Goal: Task Accomplishment & Management: Use online tool/utility

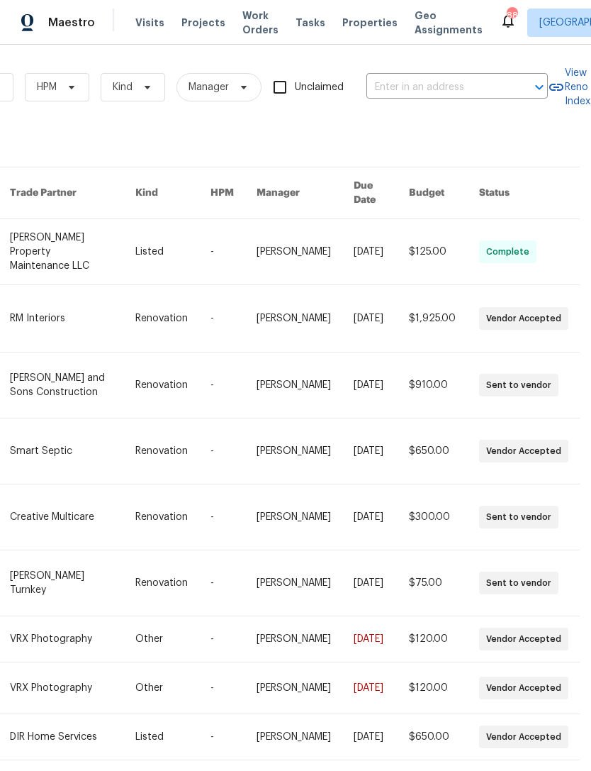
scroll to position [0, 233]
click at [437, 85] on input "text" at bounding box center [438, 88] width 142 height 22
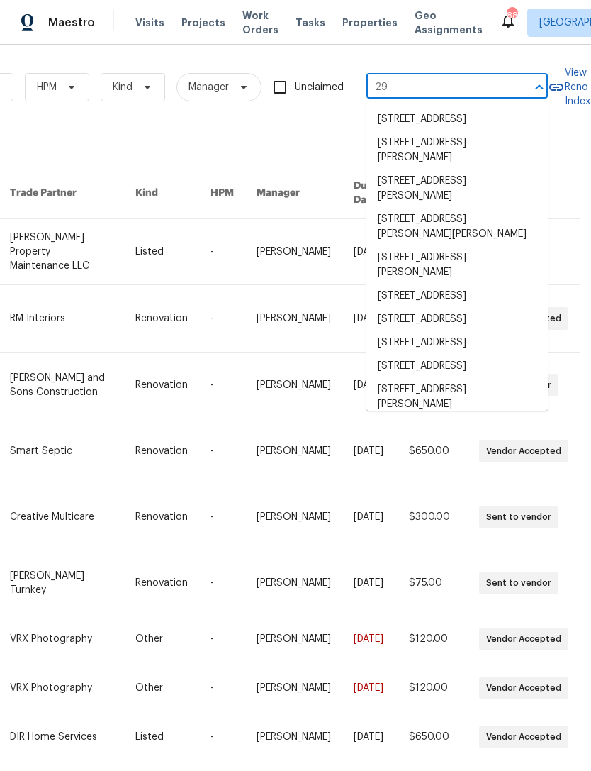
type input "2"
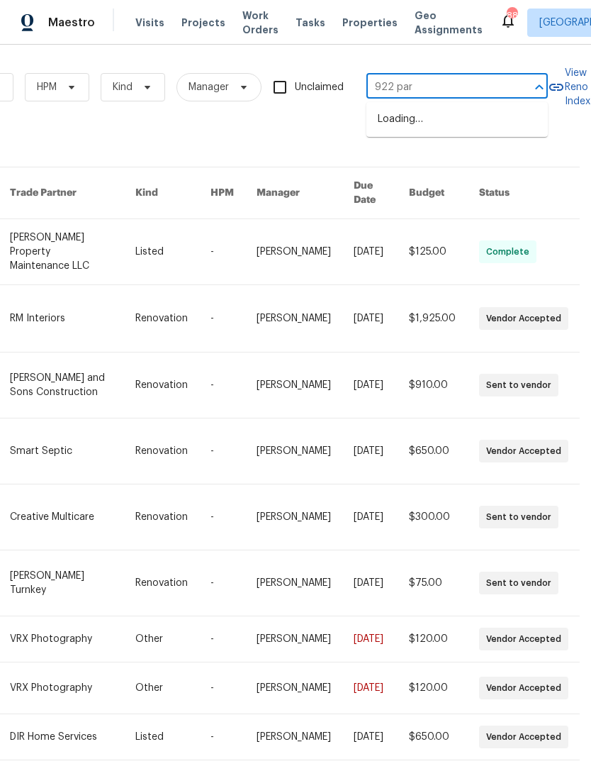
type input "922 park"
click at [500, 155] on li "[STREET_ADDRESS]" at bounding box center [458, 142] width 182 height 23
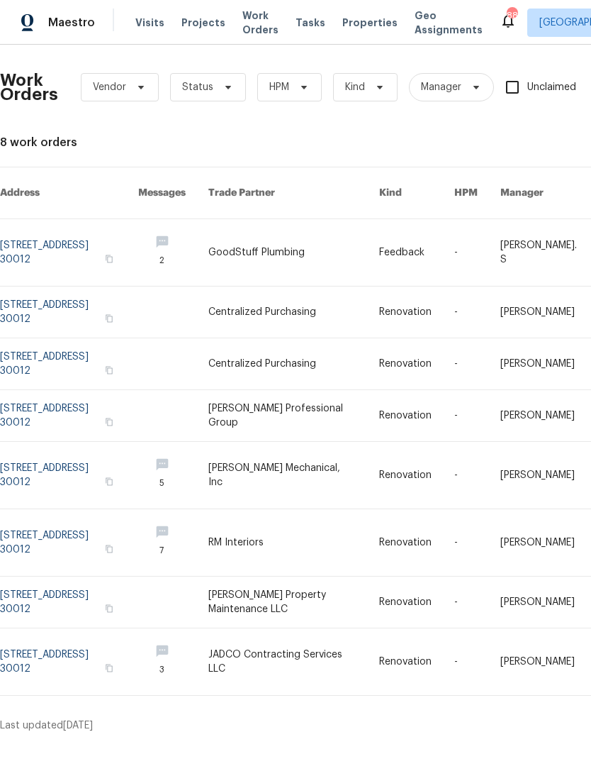
click at [26, 241] on link at bounding box center [69, 252] width 138 height 67
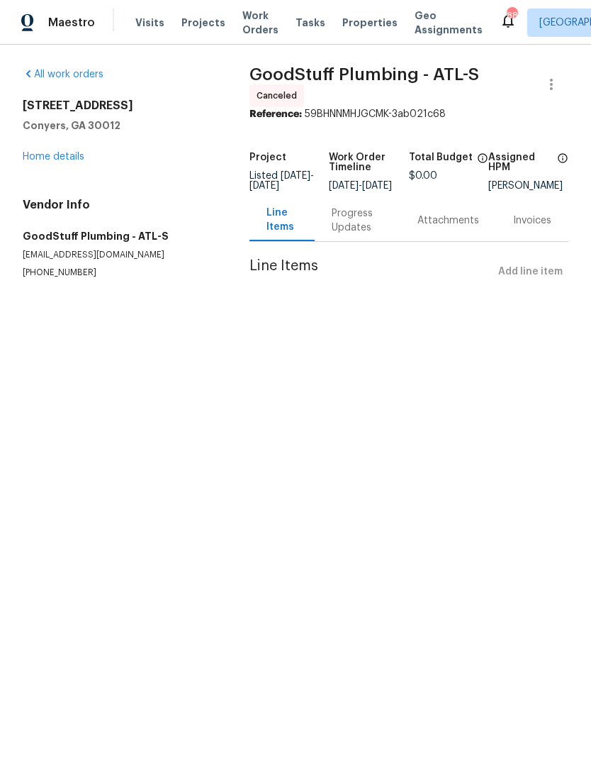
click at [44, 157] on link "Home details" at bounding box center [54, 157] width 62 height 10
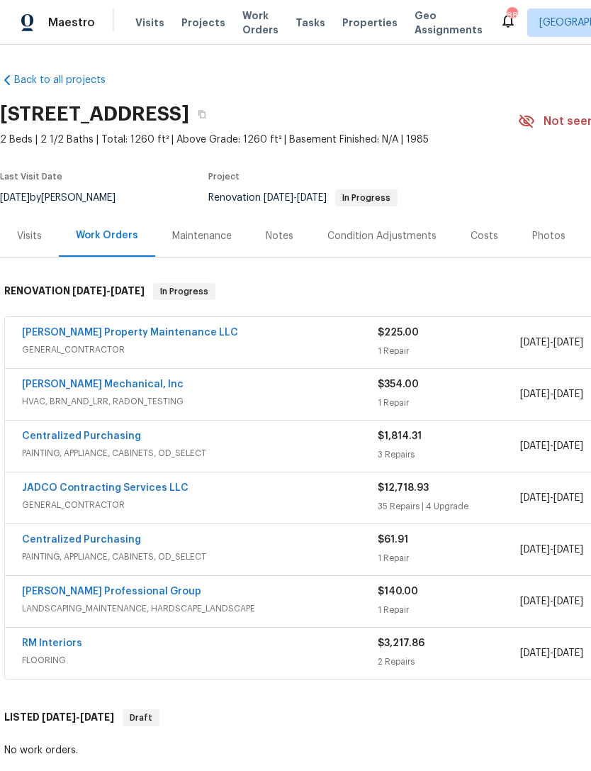
click at [548, 241] on div "Photos" at bounding box center [549, 236] width 33 height 14
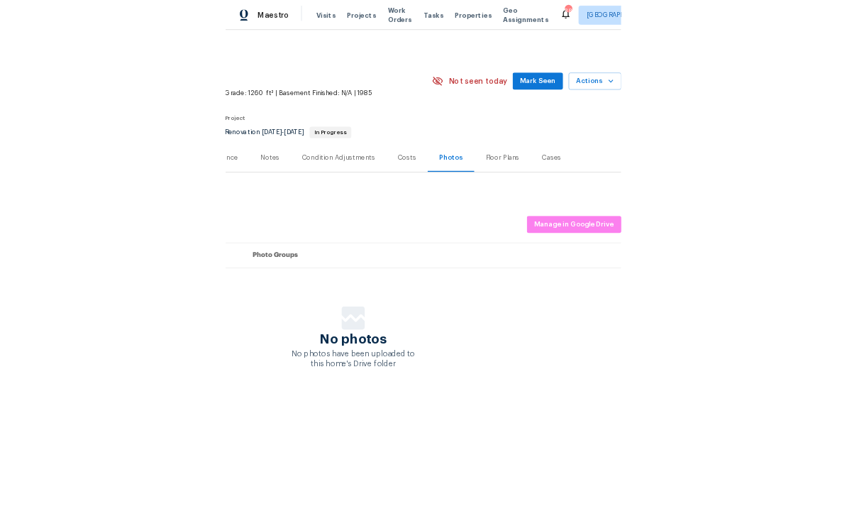
scroll to position [0, 210]
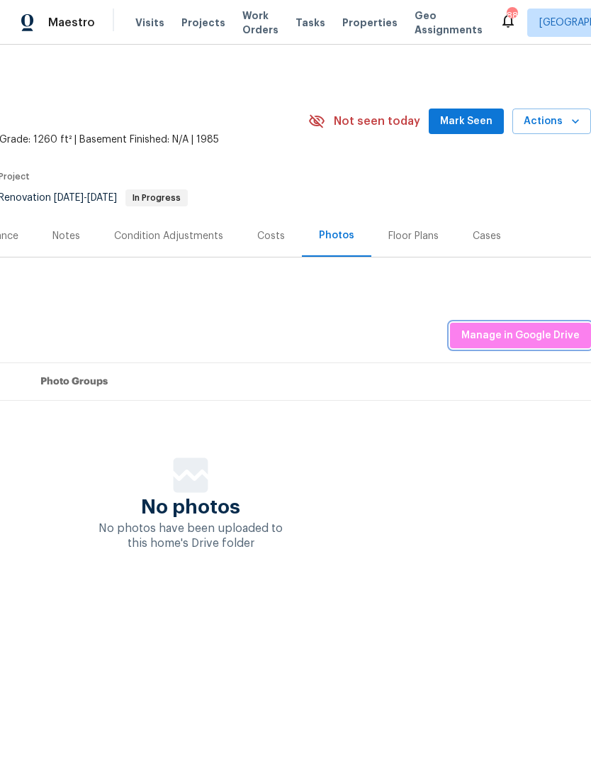
click at [541, 338] on span "Manage in Google Drive" at bounding box center [521, 336] width 118 height 18
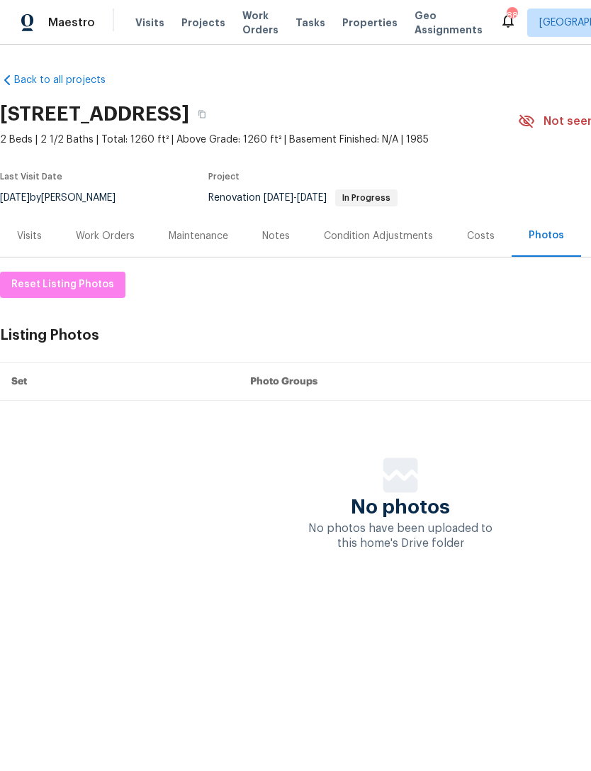
scroll to position [0, 0]
click at [92, 241] on div "Work Orders" at bounding box center [105, 236] width 59 height 14
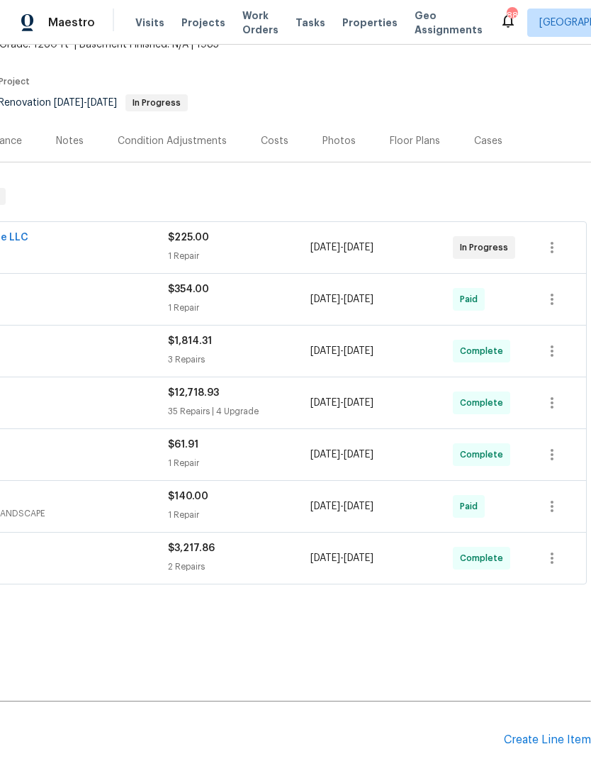
scroll to position [95, 210]
click at [543, 742] on div "Create Line Item" at bounding box center [547, 739] width 87 height 13
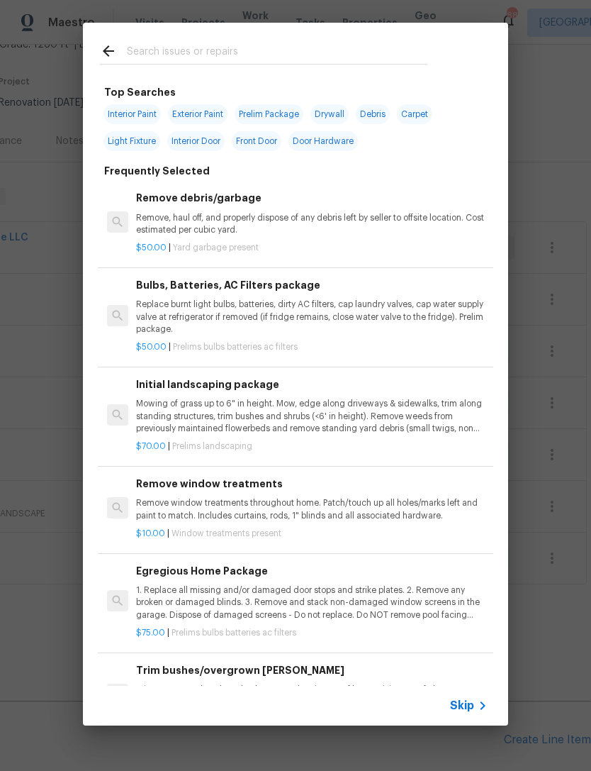
click at [201, 55] on input "text" at bounding box center [277, 53] width 301 height 21
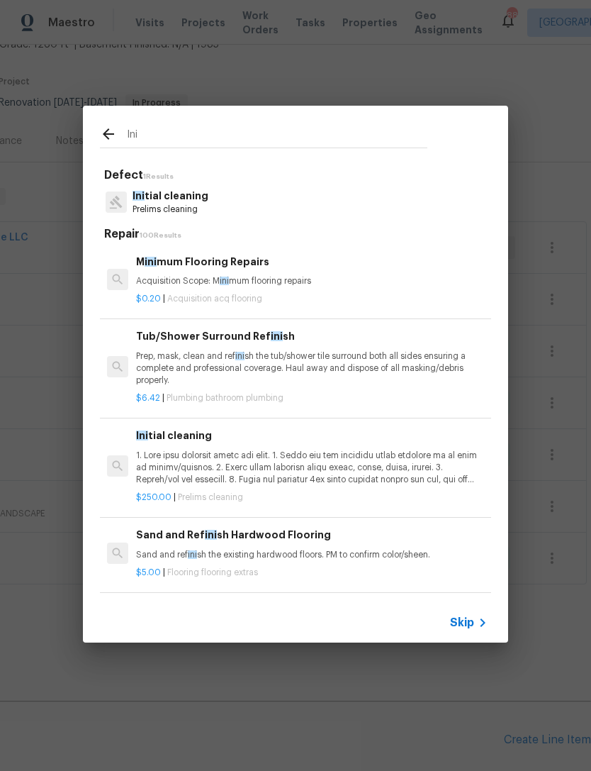
type input "Ini"
click at [257, 208] on div "Ini tial cleaning Prelims cleaning" at bounding box center [295, 202] width 391 height 38
click at [297, 204] on div "Ini tial cleaning Prelims cleaning" at bounding box center [295, 202] width 391 height 38
click at [190, 194] on p "Ini tial cleaning" at bounding box center [171, 196] width 76 height 15
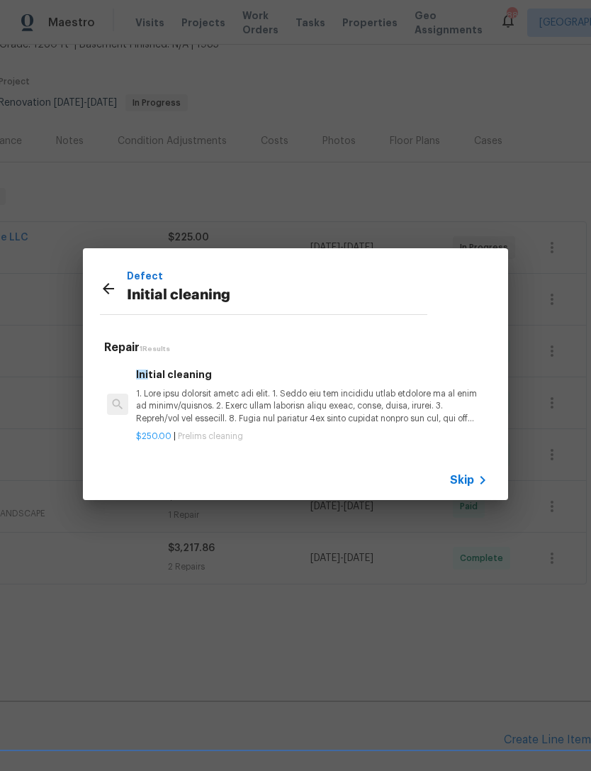
click at [328, 435] on p "$250.00 | Prelims cleaning" at bounding box center [312, 436] width 352 height 12
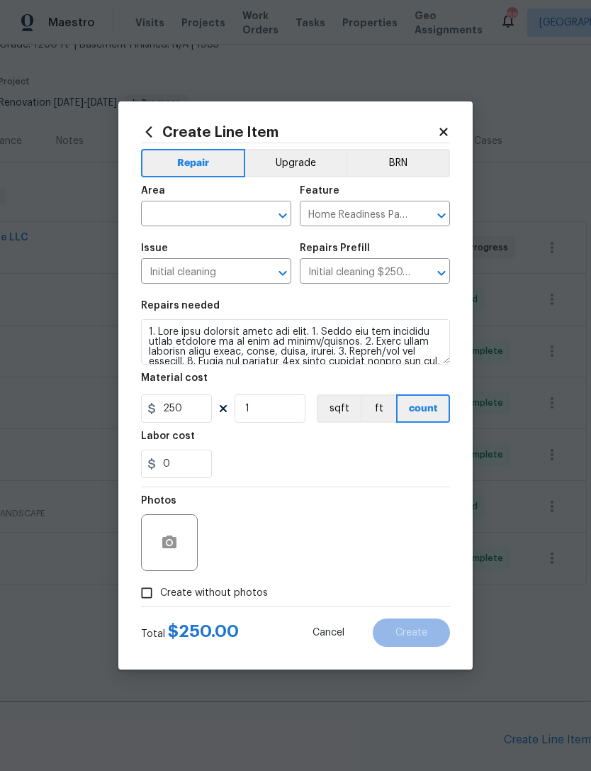
click at [194, 208] on input "text" at bounding box center [196, 215] width 111 height 22
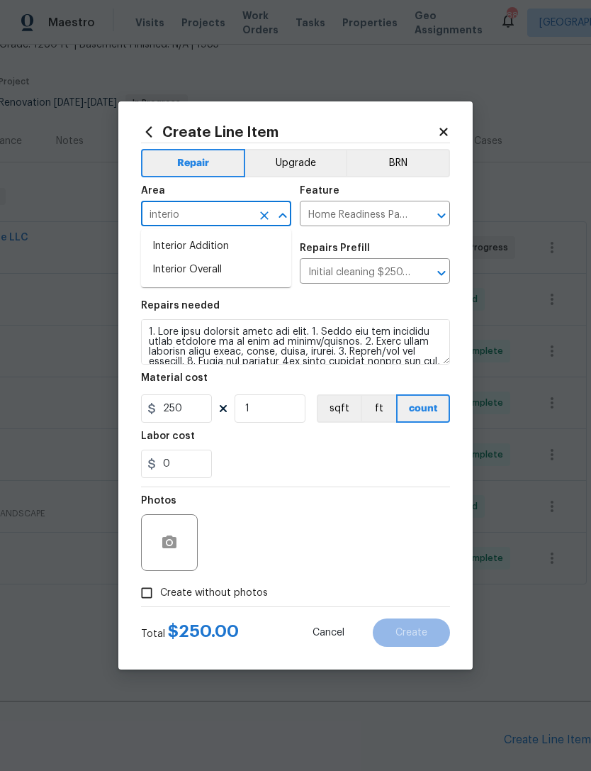
click at [248, 262] on li "Interior Overall" at bounding box center [216, 269] width 150 height 23
type input "Interior Overall"
click at [381, 487] on div at bounding box center [295, 486] width 309 height 1
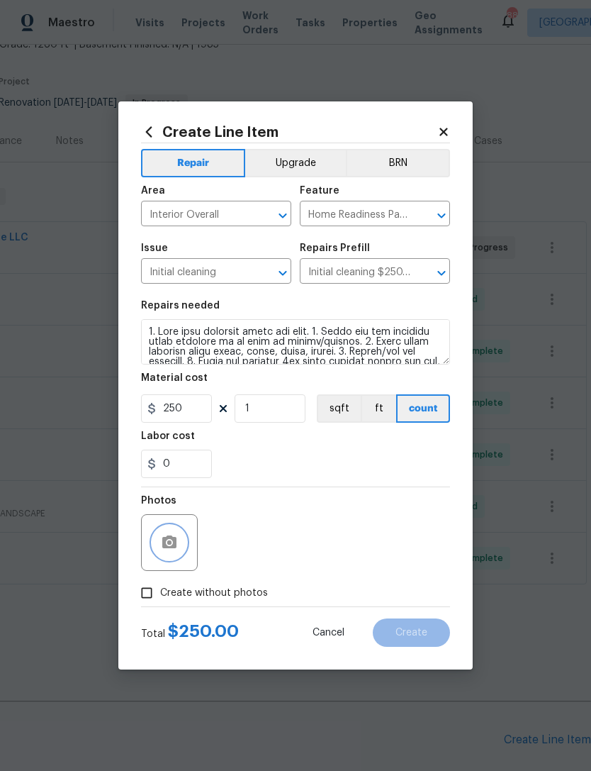
click at [183, 534] on button "button" at bounding box center [169, 542] width 34 height 34
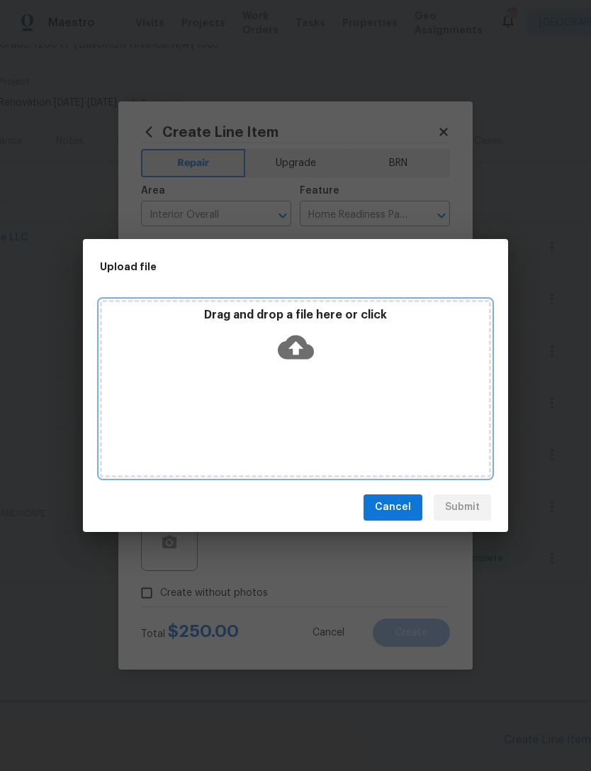
click at [411, 408] on div "Drag and drop a file here or click" at bounding box center [295, 388] width 391 height 177
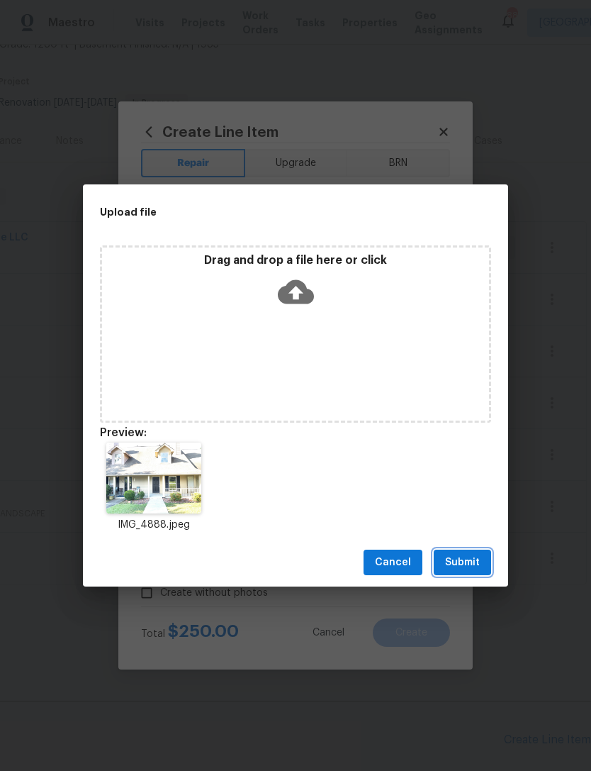
click at [459, 569] on span "Submit" at bounding box center [462, 563] width 35 height 18
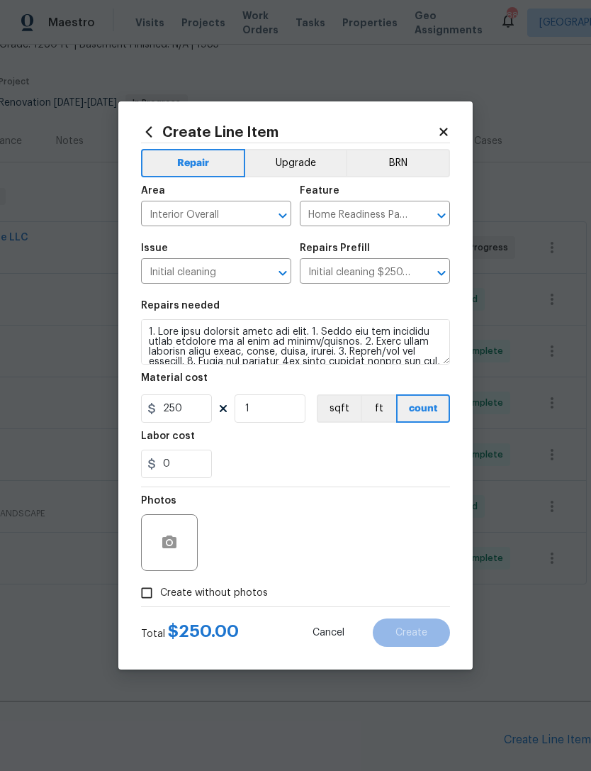
click at [357, 533] on div "Photos" at bounding box center [295, 533] width 309 height 92
click at [154, 593] on input "Create without photos" at bounding box center [146, 592] width 27 height 27
checkbox input "true"
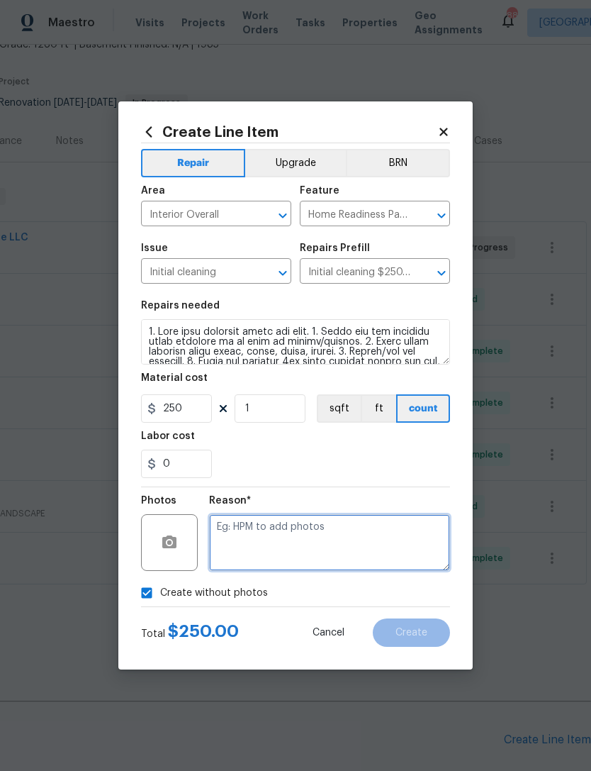
click at [338, 535] on textarea at bounding box center [329, 542] width 241 height 57
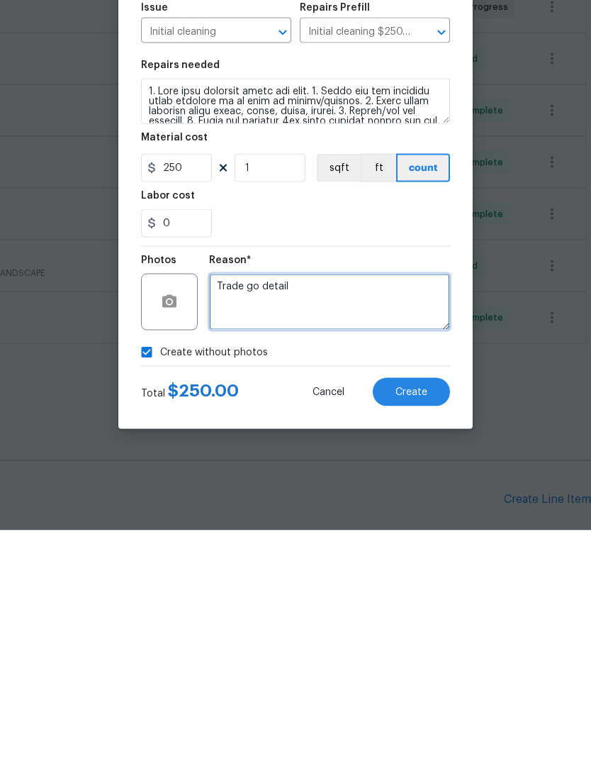
type textarea "Trade go detail"
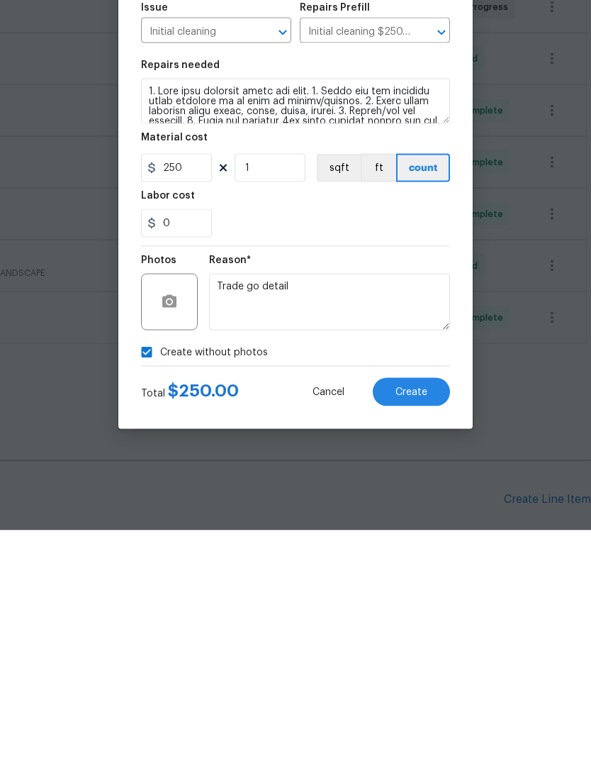
click at [298, 607] on div "Total $ 250.00 Cancel Create" at bounding box center [295, 627] width 309 height 40
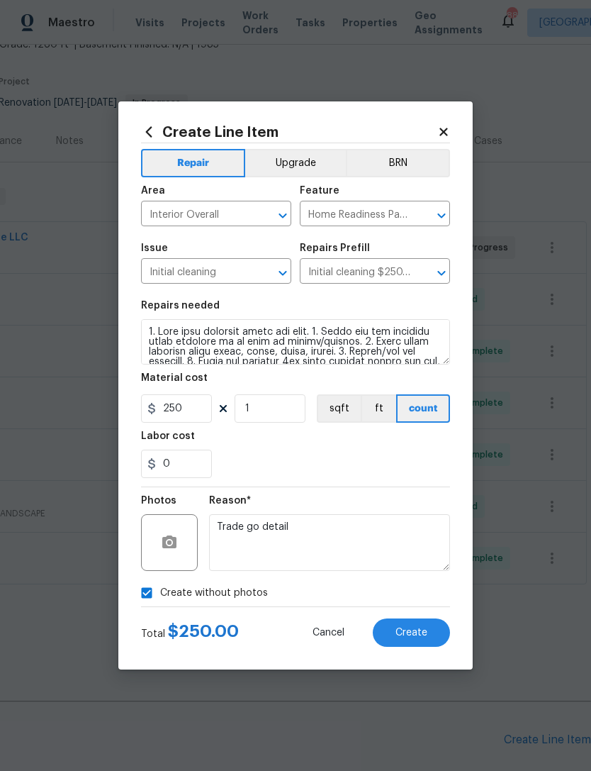
click at [423, 635] on span "Create" at bounding box center [412, 633] width 32 height 11
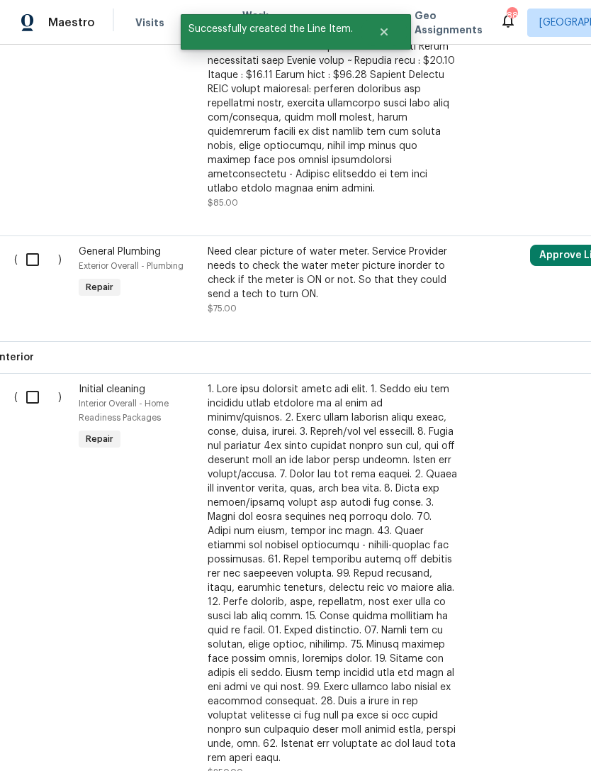
scroll to position [1040, 4]
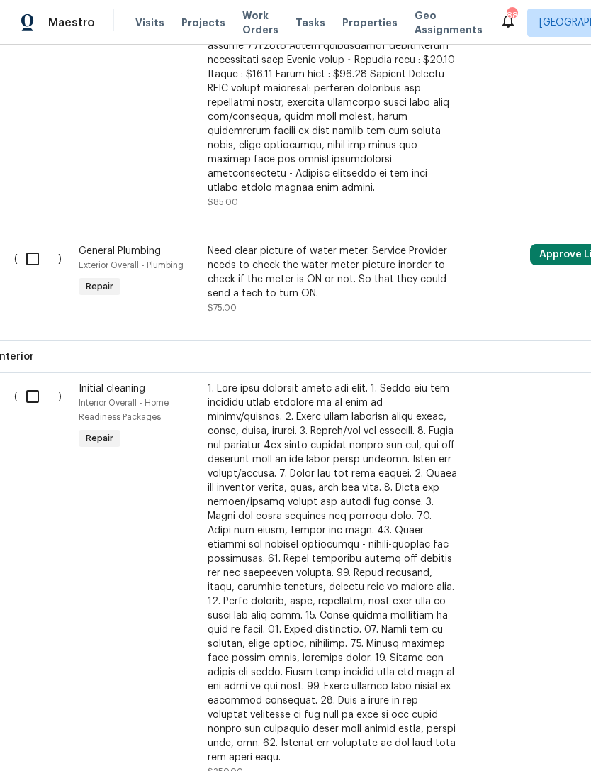
click at [33, 382] on input "checkbox" at bounding box center [38, 397] width 40 height 30
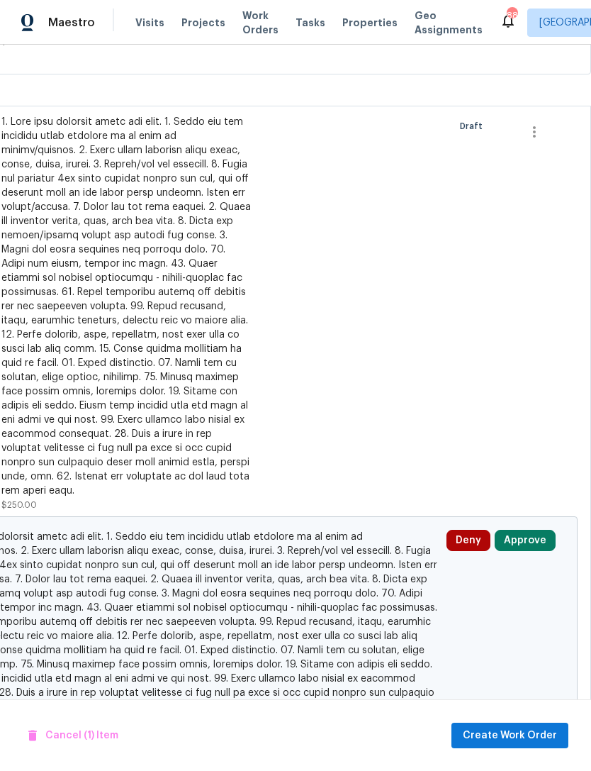
scroll to position [1306, 210]
click at [530, 530] on button "Approve" at bounding box center [525, 540] width 61 height 21
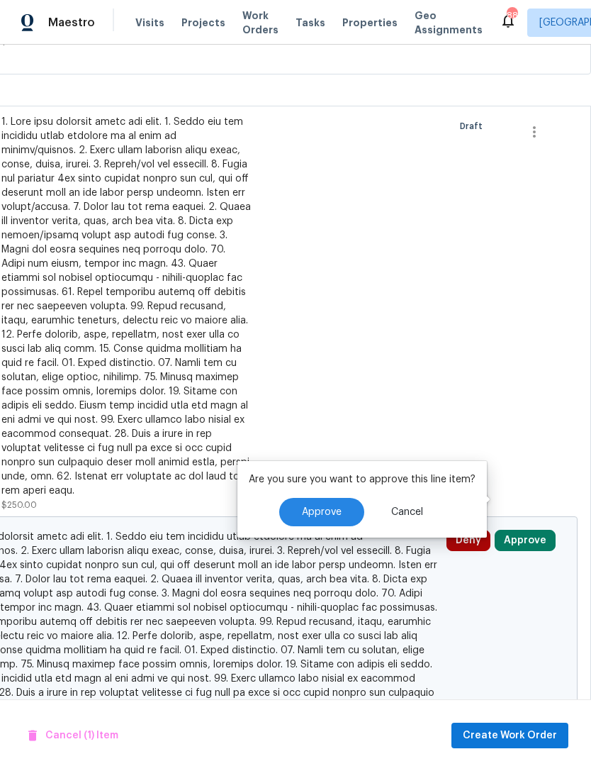
click at [327, 498] on button "Approve" at bounding box center [321, 512] width 85 height 28
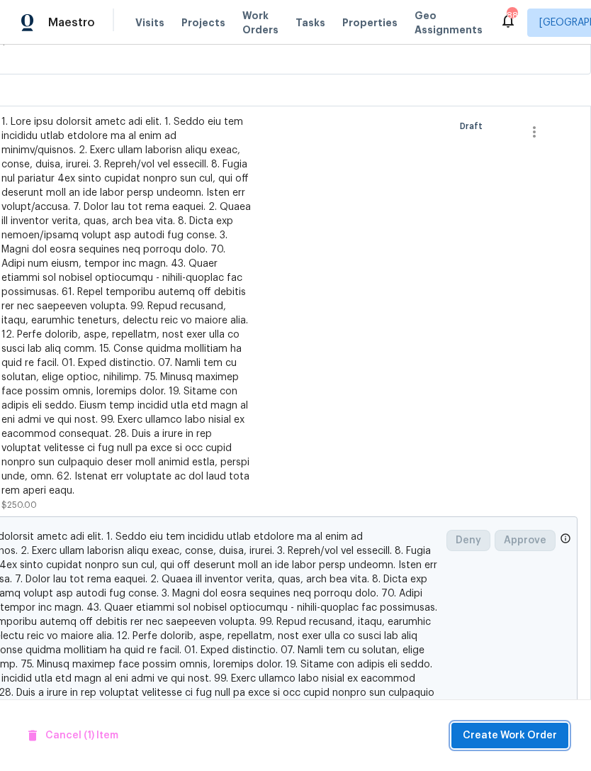
click at [526, 739] on span "Create Work Order" at bounding box center [510, 736] width 94 height 18
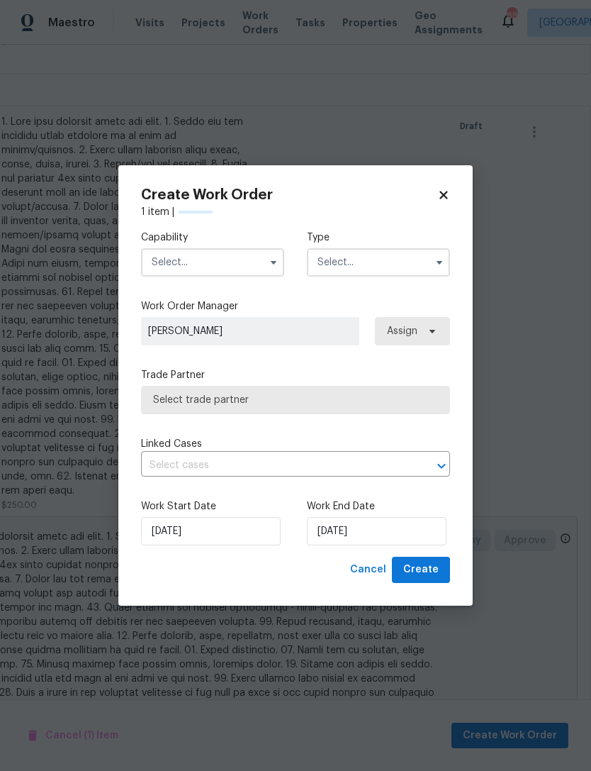
checkbox input "false"
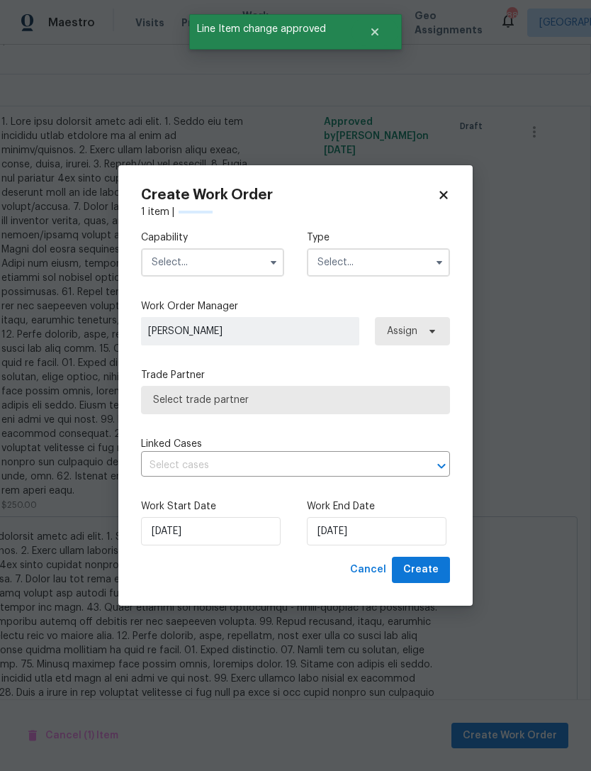
click at [220, 267] on input "text" at bounding box center [212, 262] width 143 height 28
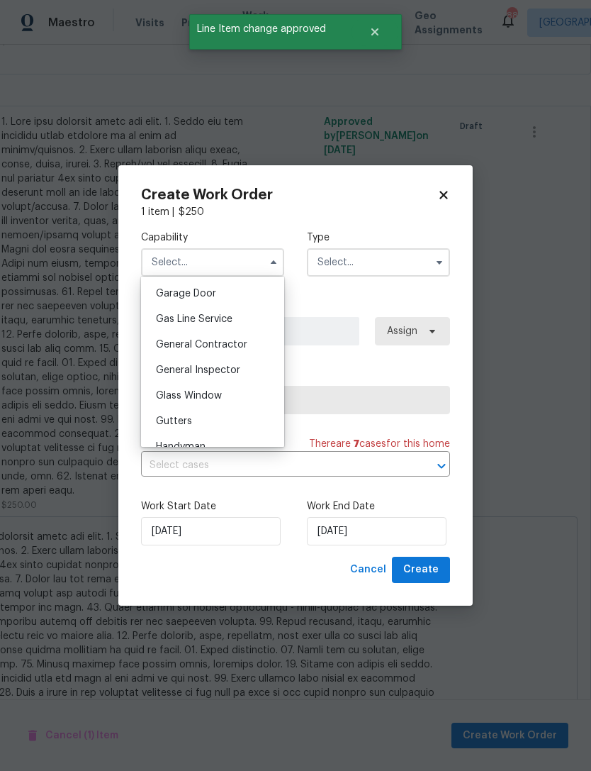
scroll to position [657, 0]
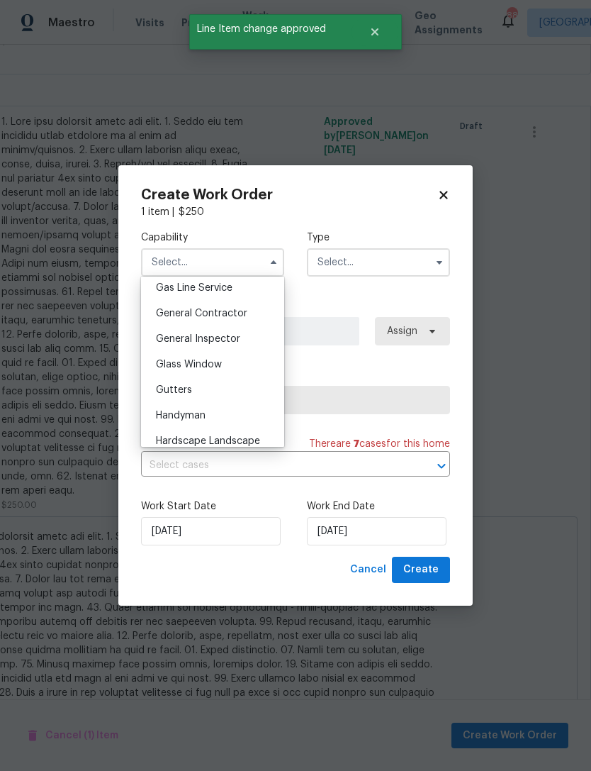
click at [230, 320] on div "General Contractor" at bounding box center [213, 314] width 136 height 26
type input "General Contractor"
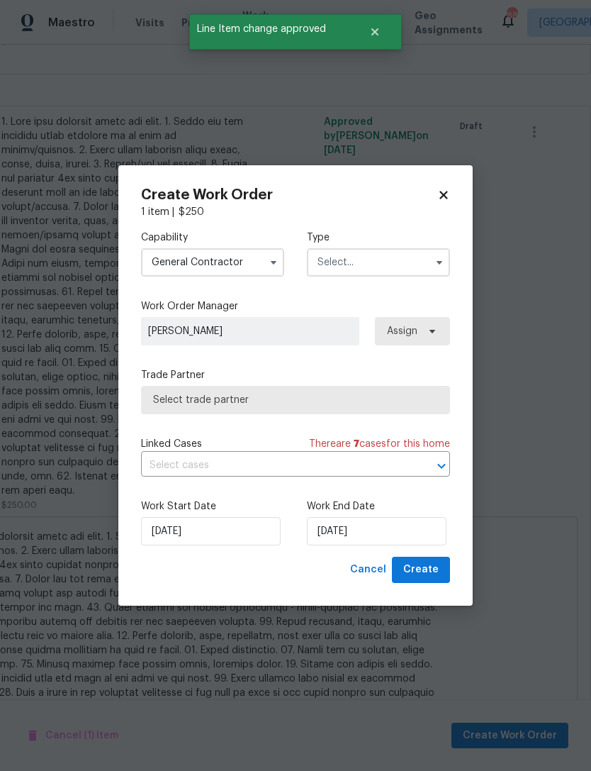
click at [395, 261] on input "text" at bounding box center [378, 262] width 143 height 28
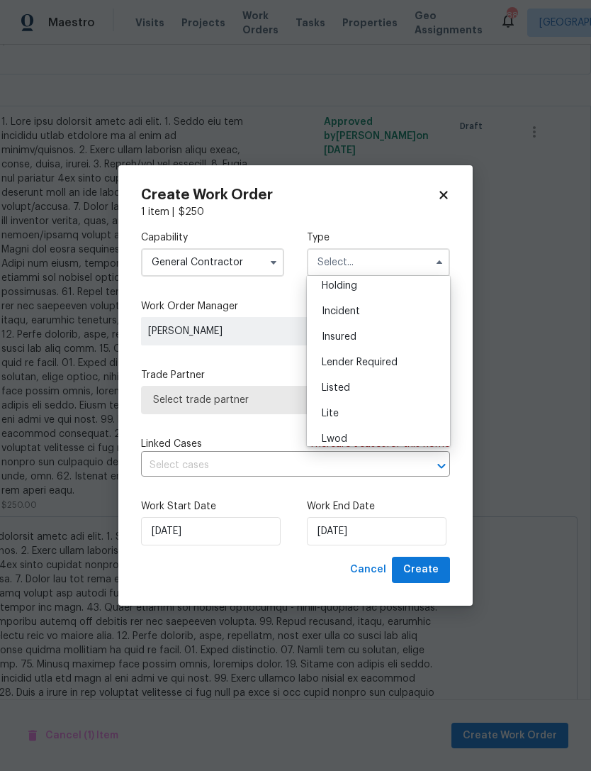
scroll to position [62, 0]
click at [404, 381] on div "Listed" at bounding box center [379, 383] width 136 height 26
type input "Listed"
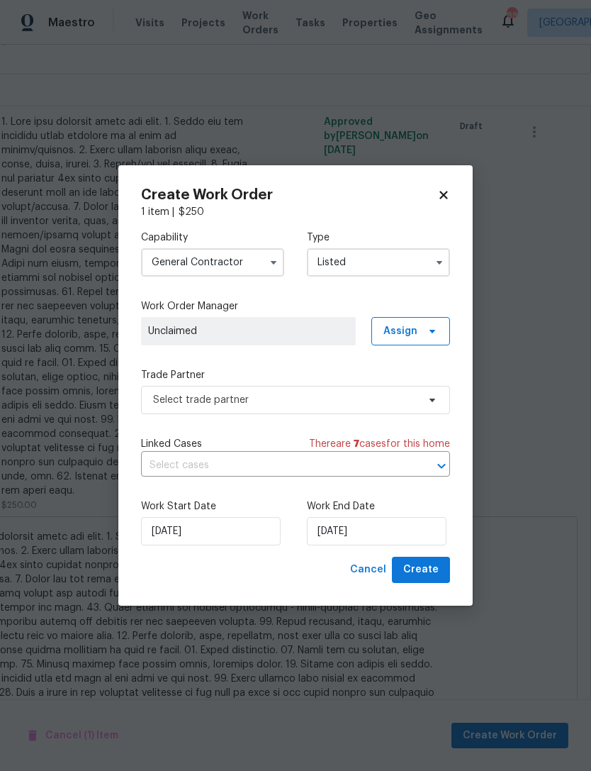
click at [271, 333] on span "Unclaimed" at bounding box center [248, 331] width 201 height 14
click at [423, 331] on span at bounding box center [431, 331] width 16 height 11
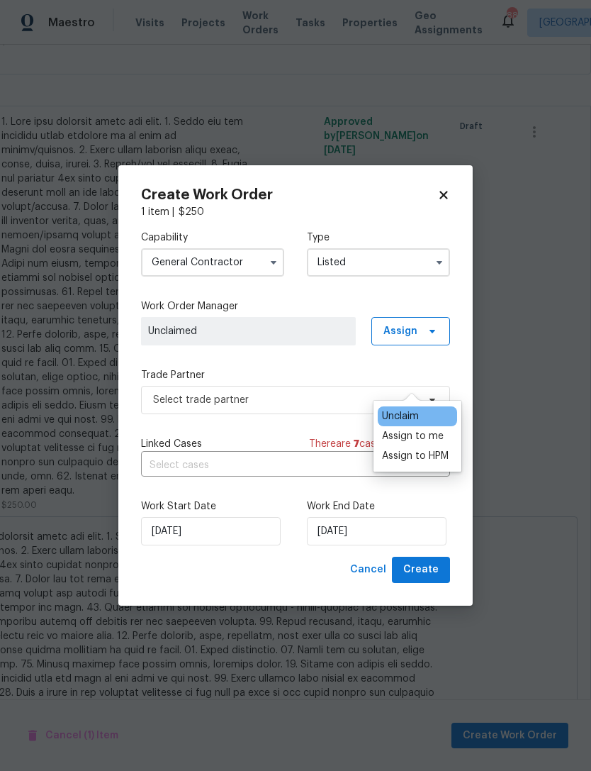
click at [438, 429] on div "Assign to me" at bounding box center [413, 436] width 62 height 14
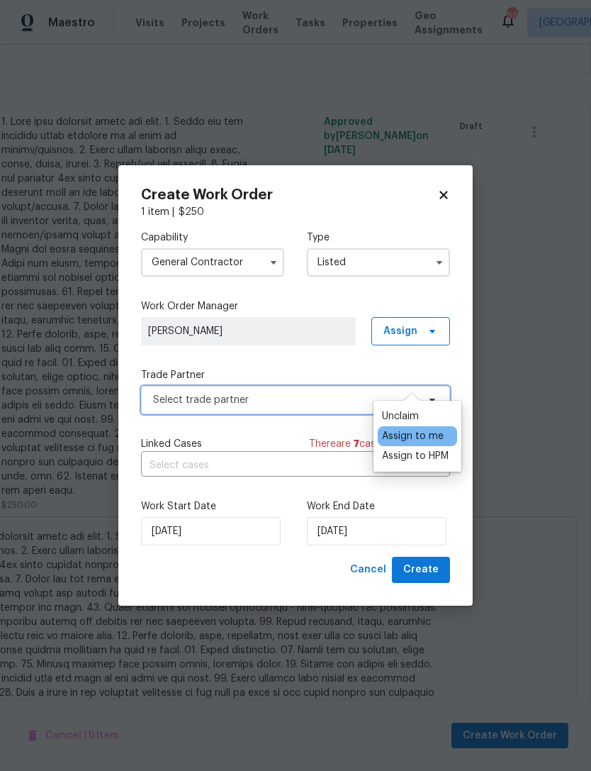
click at [281, 406] on span "Select trade partner" at bounding box center [295, 400] width 309 height 28
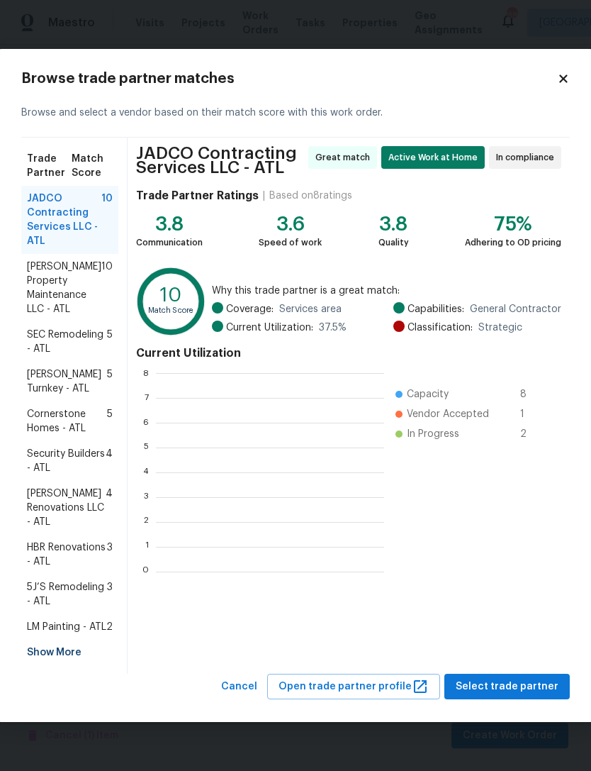
scroll to position [199, 228]
click at [72, 634] on span "LM Painting - ATL" at bounding box center [66, 627] width 79 height 14
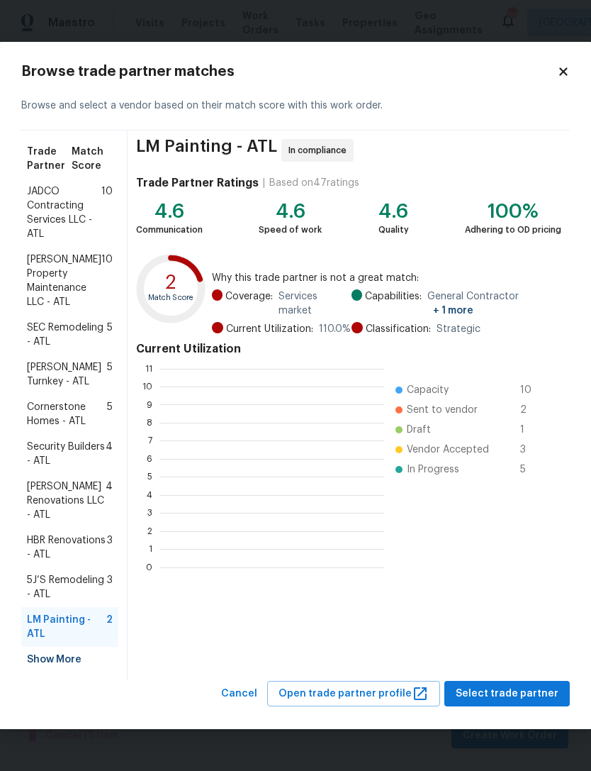
scroll to position [199, 225]
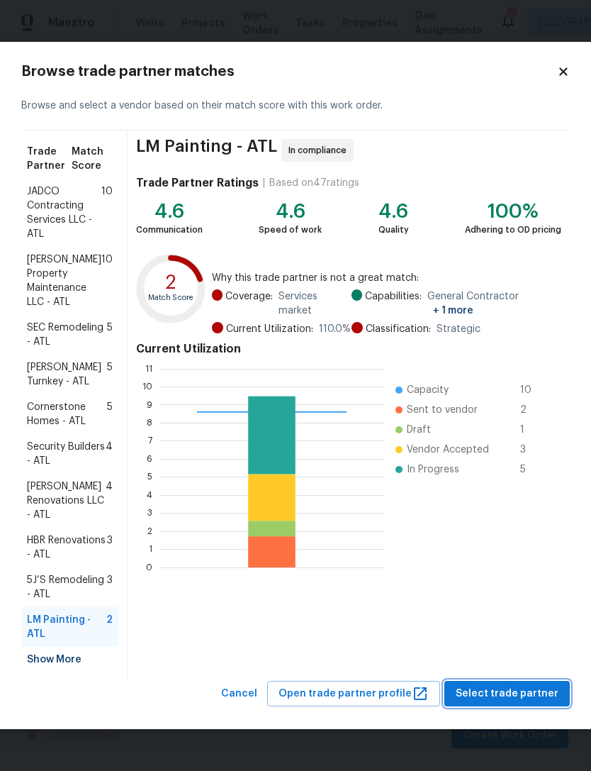
click at [526, 699] on span "Select trade partner" at bounding box center [507, 694] width 103 height 18
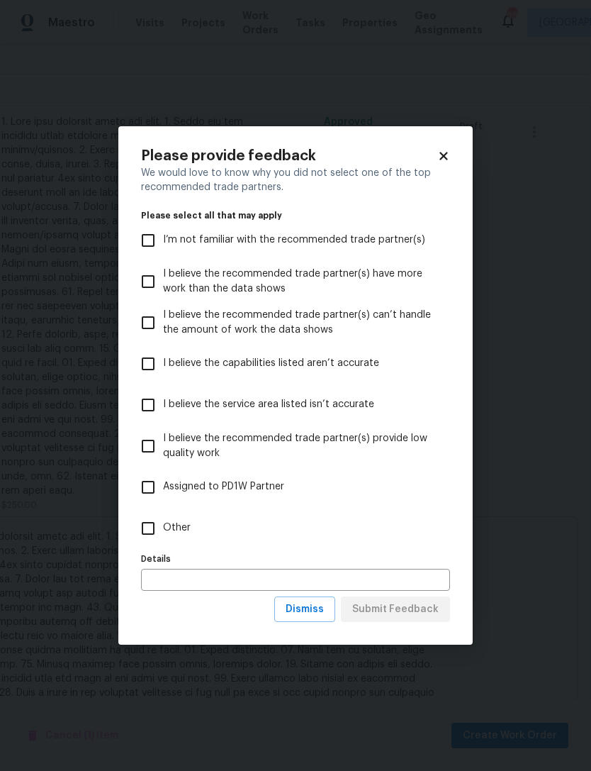
click at [148, 533] on input "Other" at bounding box center [148, 528] width 30 height 30
checkbox input "true"
click at [208, 584] on input "text" at bounding box center [295, 580] width 309 height 22
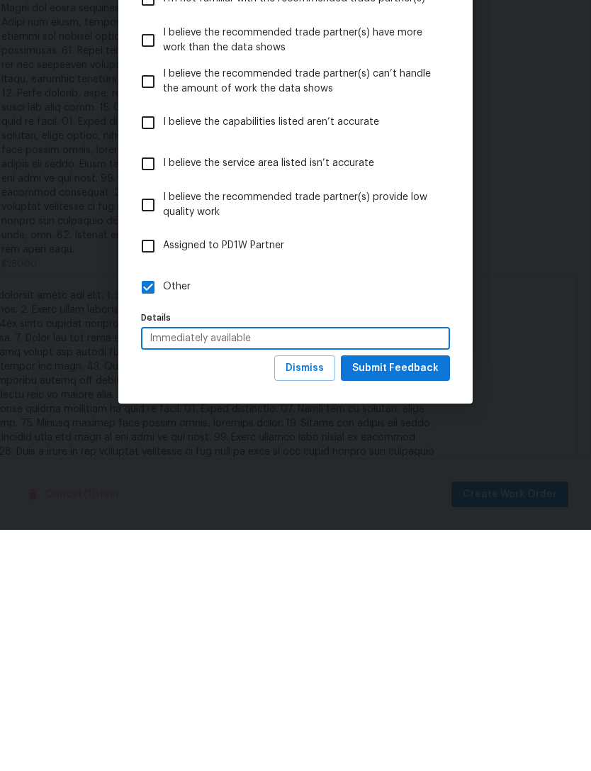
type input "Immediately available"
click at [416, 601] on span "Submit Feedback" at bounding box center [395, 610] width 87 height 18
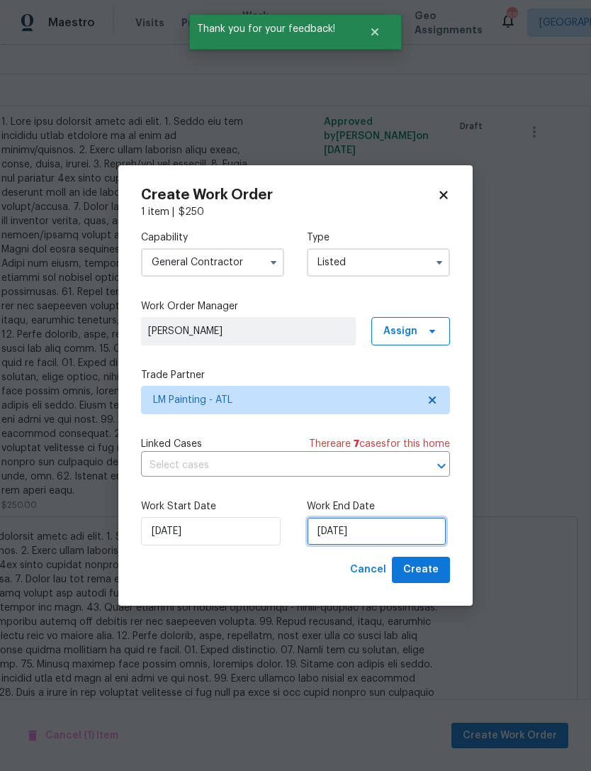
click at [387, 530] on input "[DATE]" at bounding box center [377, 531] width 140 height 28
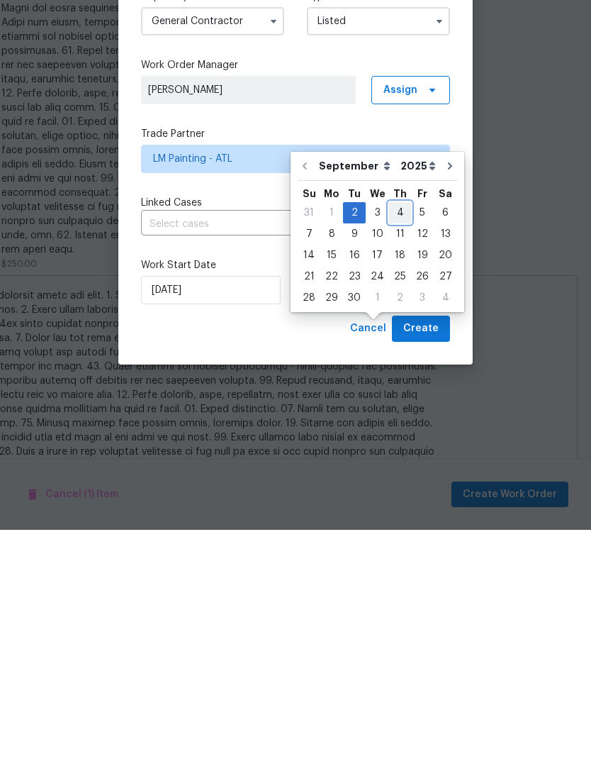
click at [396, 444] on div "4" at bounding box center [400, 454] width 22 height 20
type input "[DATE]"
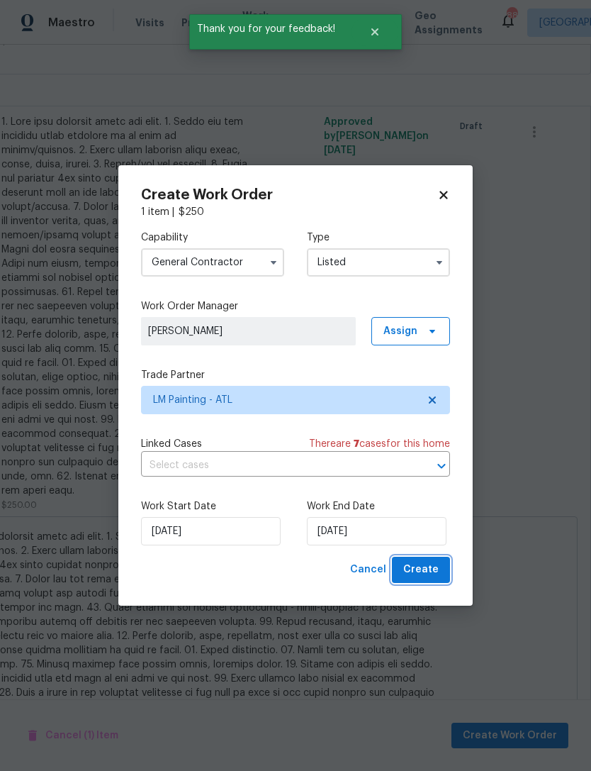
click at [426, 572] on span "Create" at bounding box center [421, 570] width 35 height 18
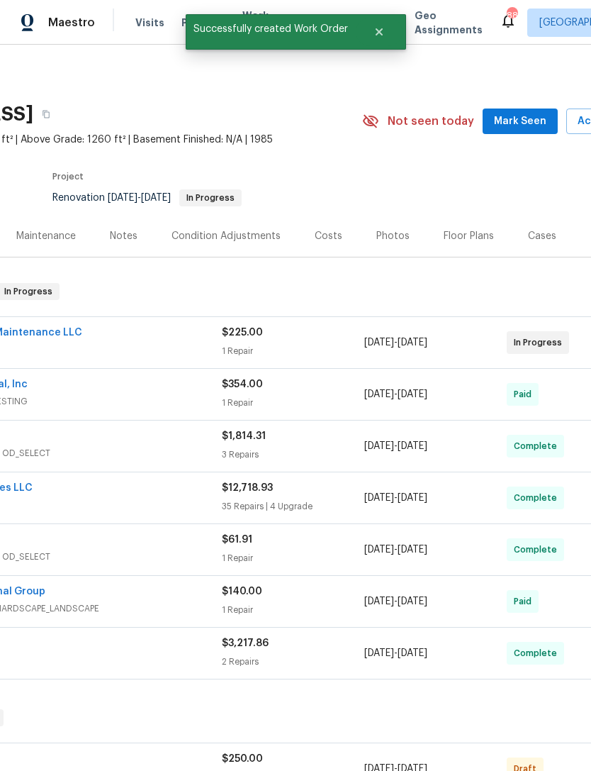
scroll to position [0, 155]
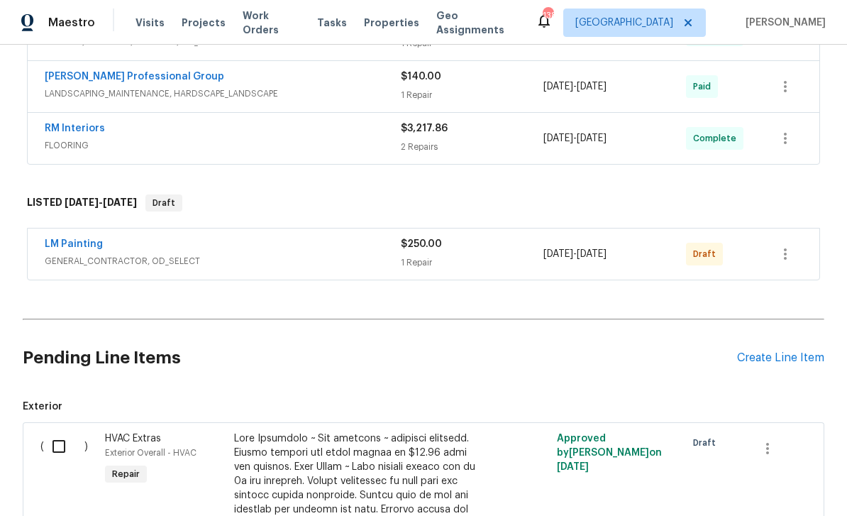
scroll to position [468, 0]
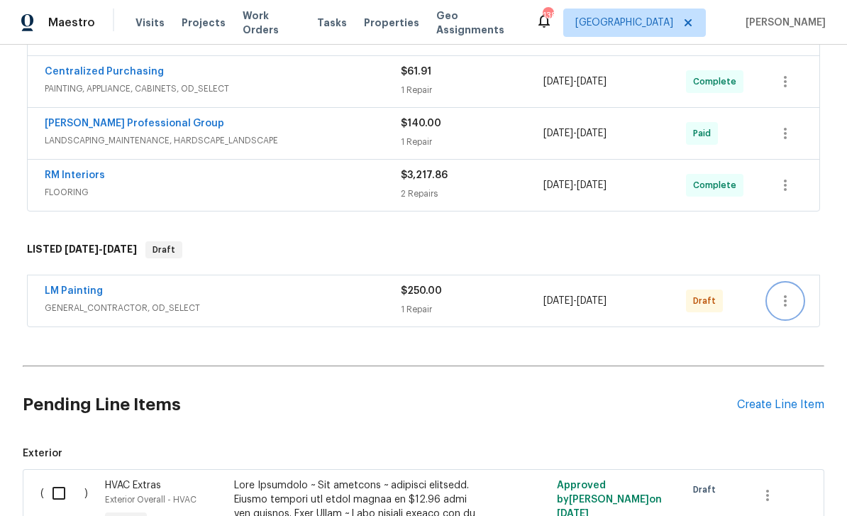
click at [591, 308] on icon "button" at bounding box center [785, 300] width 17 height 17
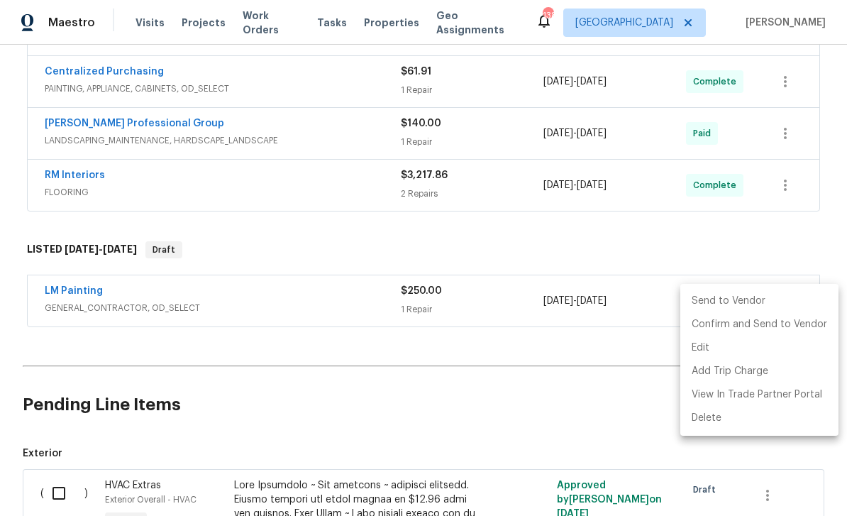
click at [591, 304] on li "Send to Vendor" at bounding box center [759, 300] width 158 height 23
click at [591, 324] on li "Confirm and Send to Vendor" at bounding box center [759, 324] width 158 height 23
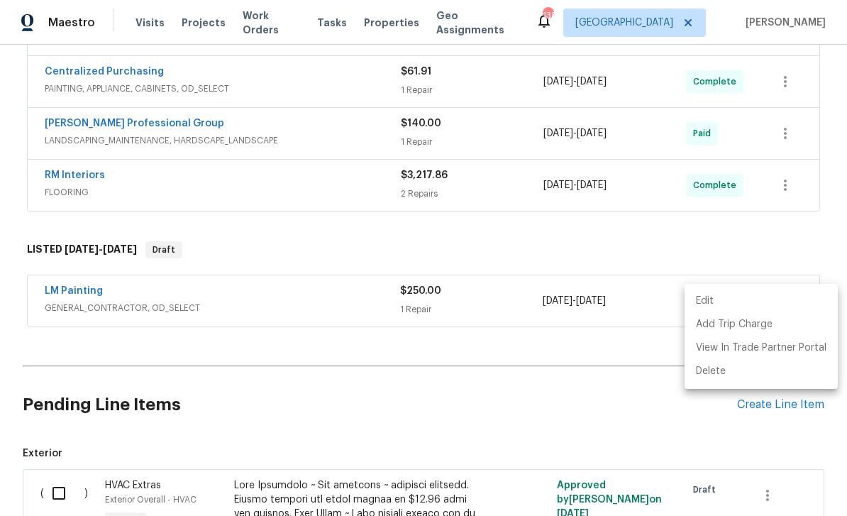
click at [591, 243] on div at bounding box center [423, 258] width 847 height 516
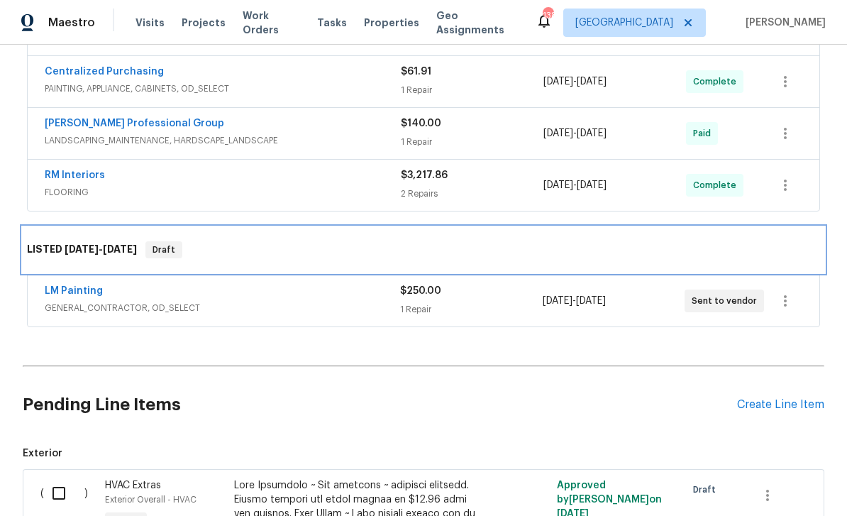
click at [591, 233] on div "LISTED 8/21/25 - 9/4/25 Draft" at bounding box center [423, 249] width 801 height 45
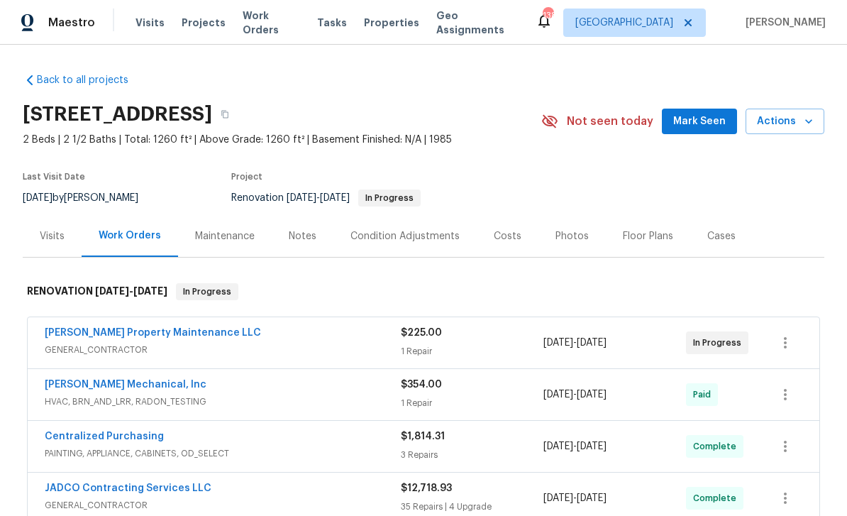
scroll to position [0, 0]
click at [267, 26] on span "Work Orders" at bounding box center [271, 23] width 57 height 28
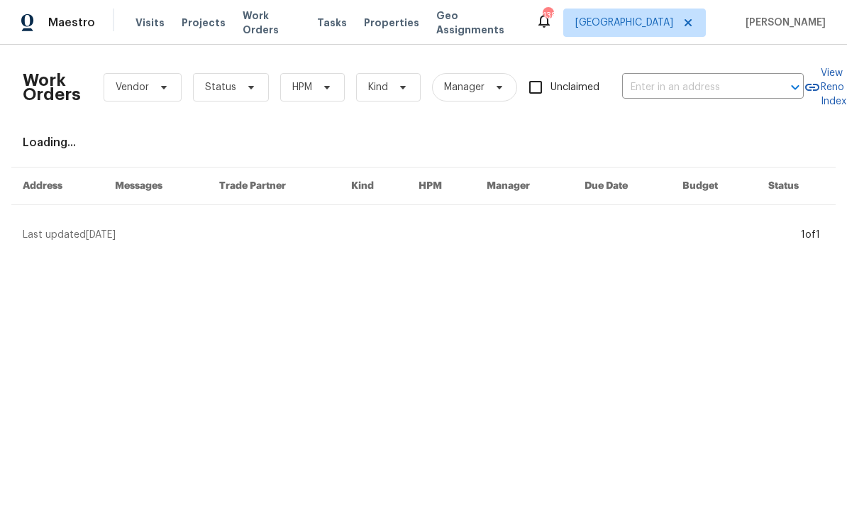
click at [591, 91] on input "text" at bounding box center [693, 88] width 142 height 22
type input "marbut"
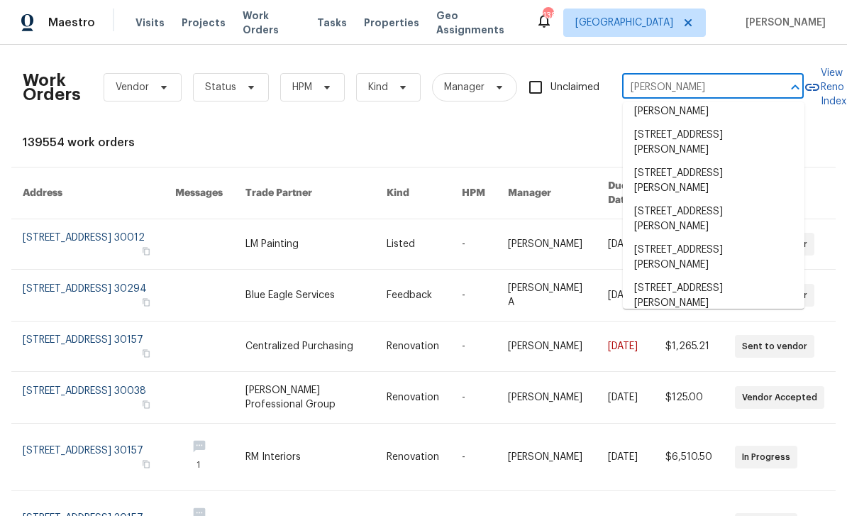
scroll to position [181, 0]
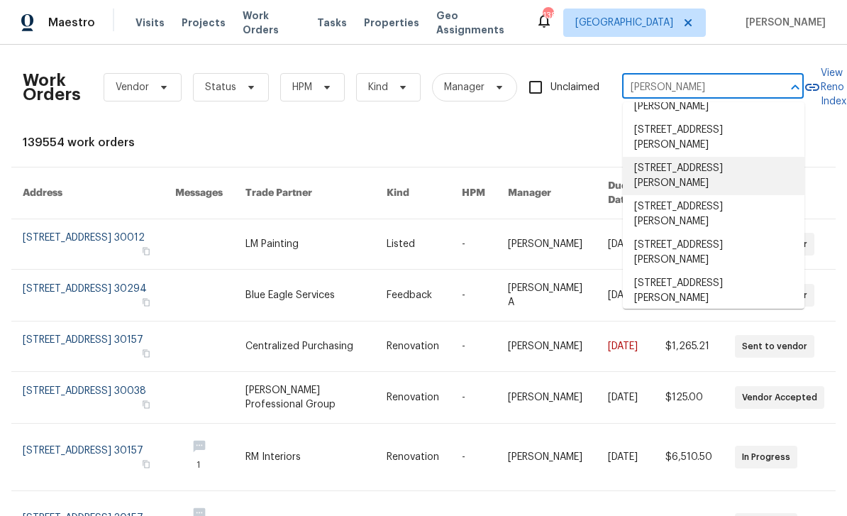
click at [591, 172] on li "6235 Marbut Farms Trl, Lithonia, GA 30058" at bounding box center [714, 176] width 182 height 38
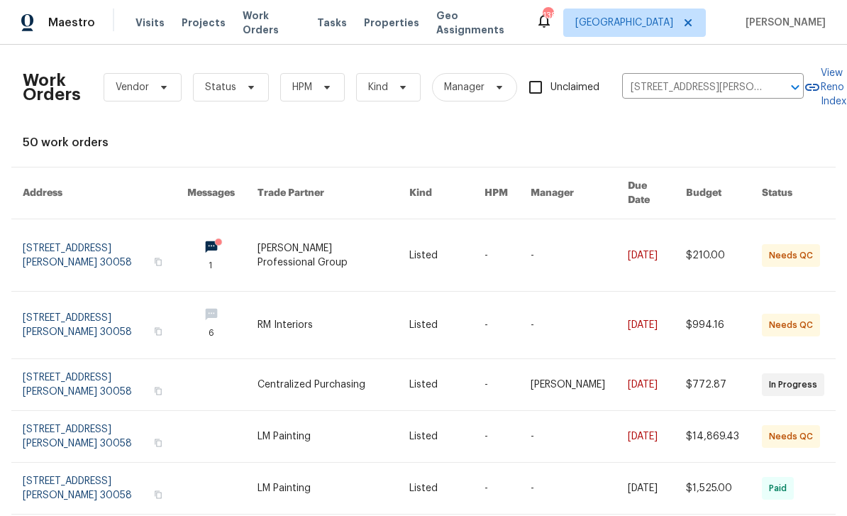
click at [116, 250] on link at bounding box center [105, 255] width 165 height 72
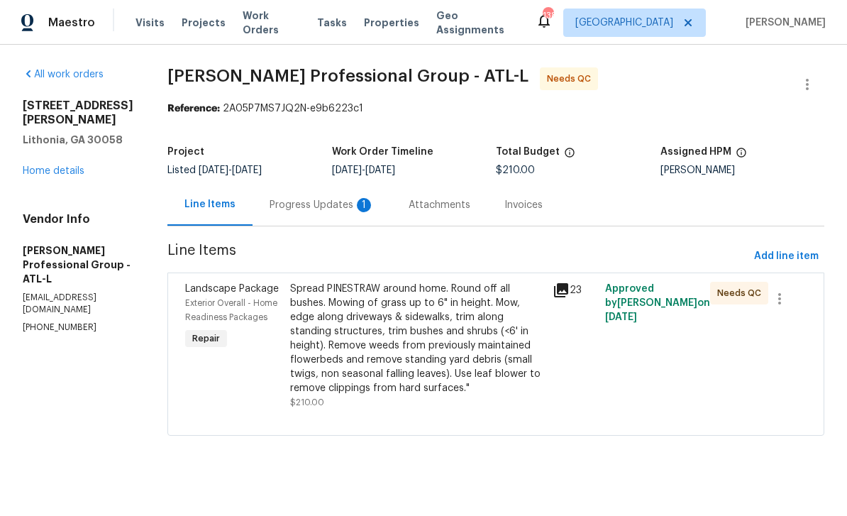
click at [360, 203] on div "Progress Updates 1" at bounding box center [321, 205] width 105 height 14
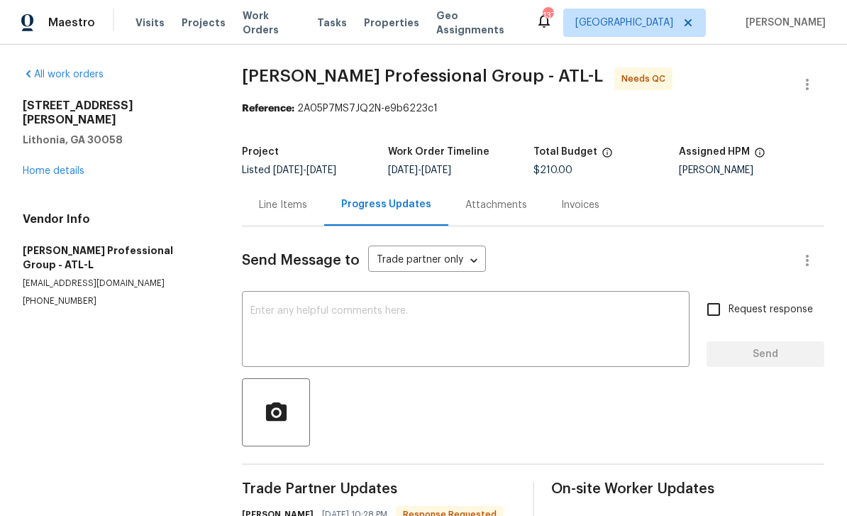
click at [307, 198] on div "Line Items" at bounding box center [283, 205] width 48 height 14
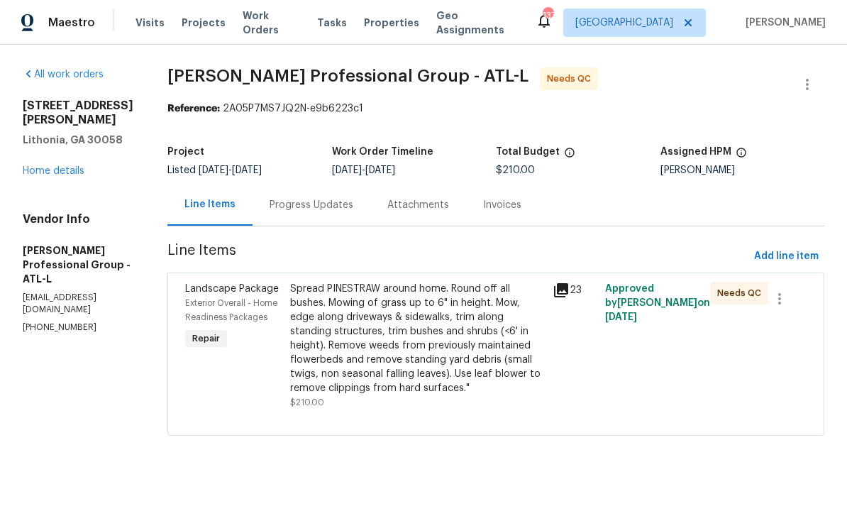
click at [502, 362] on div "Spread PINESTRAW around home. Round off all bushes. Mowing of grass up to 6" in…" at bounding box center [417, 338] width 254 height 113
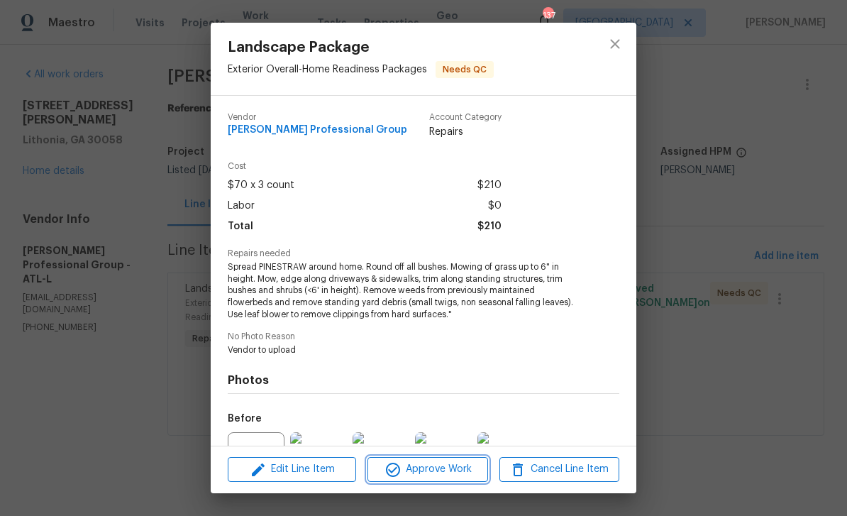
click at [445, 476] on span "Approve Work" at bounding box center [427, 469] width 111 height 18
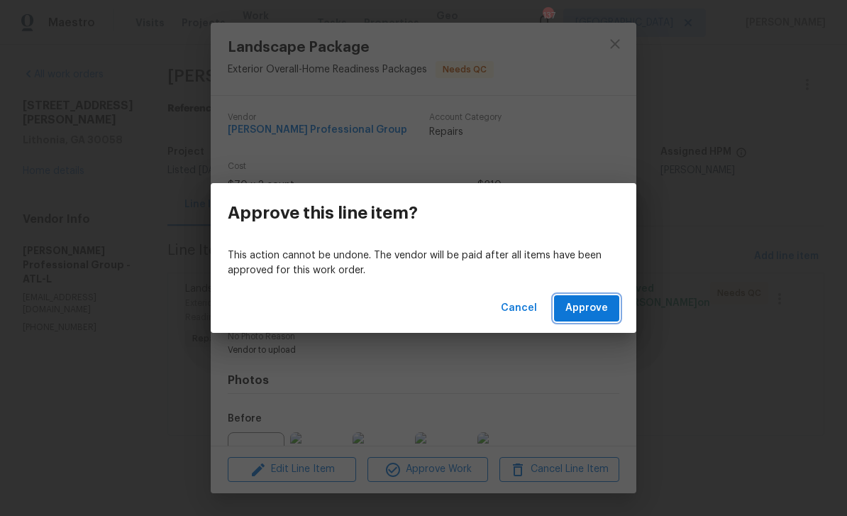
click at [591, 305] on span "Approve" at bounding box center [586, 308] width 43 height 18
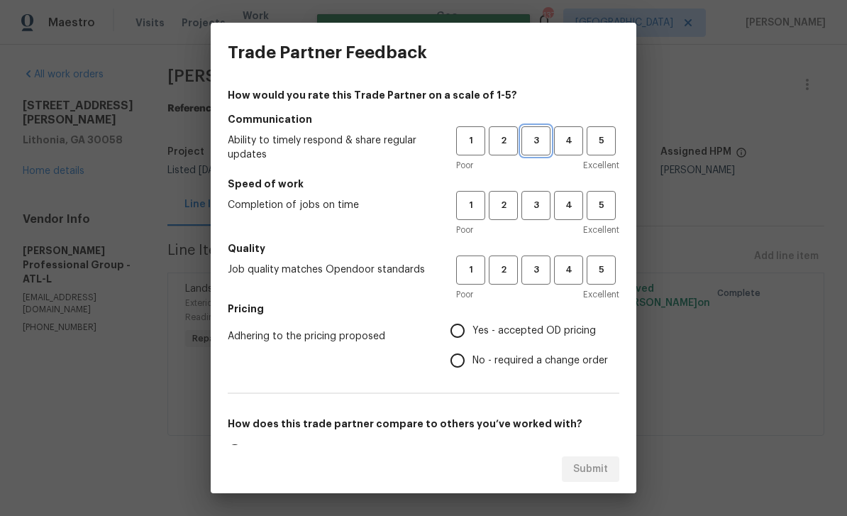
click at [540, 142] on span "3" at bounding box center [536, 141] width 26 height 16
click at [545, 196] on button "3" at bounding box center [535, 205] width 29 height 29
click at [548, 263] on span "3" at bounding box center [536, 270] width 26 height 16
click at [472, 330] on input "Yes - accepted OD pricing" at bounding box center [458, 331] width 30 height 30
radio input "true"
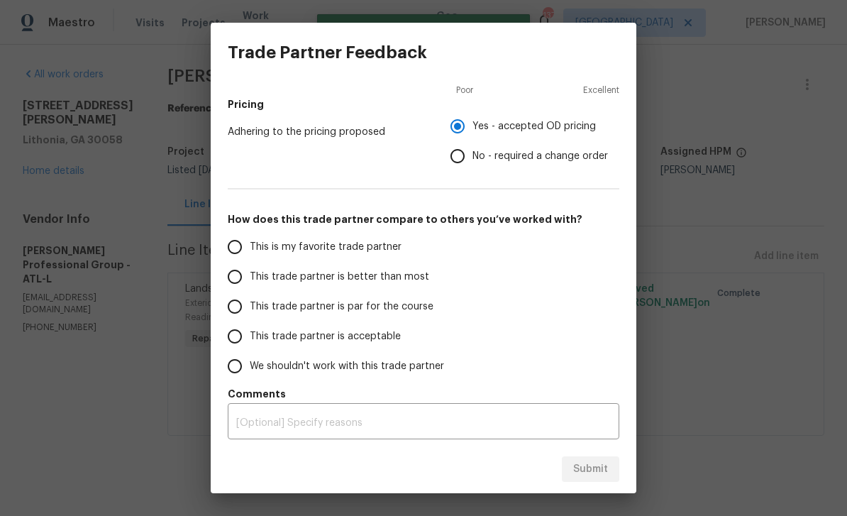
scroll to position [204, 0]
click at [425, 304] on span "This trade partner is par for the course" at bounding box center [342, 306] width 184 height 15
click at [250, 304] on input "This trade partner is par for the course" at bounding box center [235, 306] width 30 height 30
click at [591, 480] on button "Submit" at bounding box center [590, 469] width 57 height 26
radio input "true"
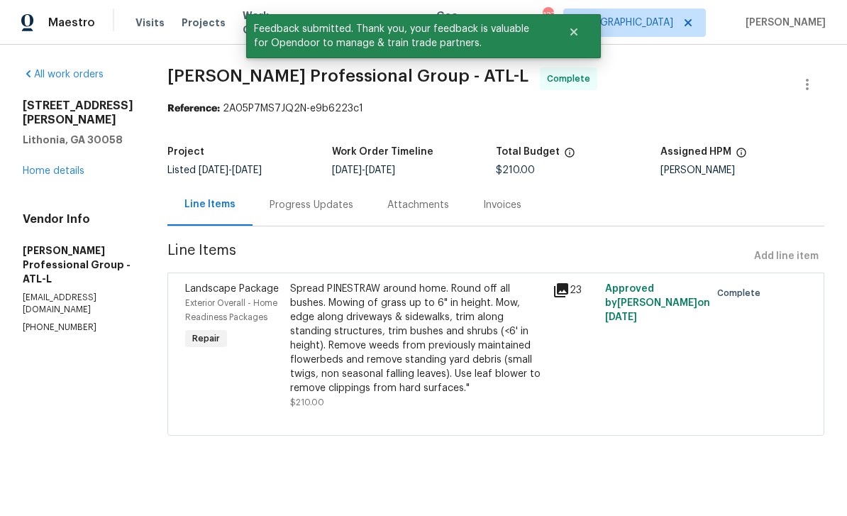
click at [70, 174] on link "Home details" at bounding box center [54, 171] width 62 height 10
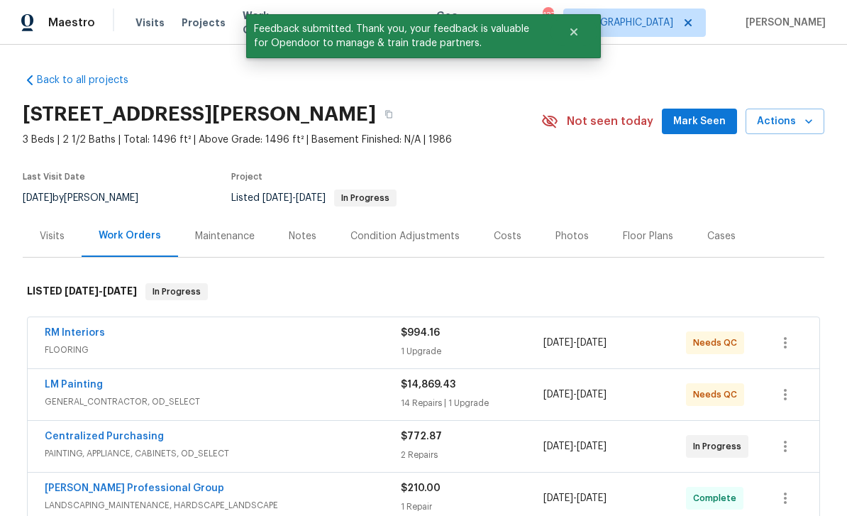
click at [91, 389] on link "LM Painting" at bounding box center [74, 384] width 58 height 10
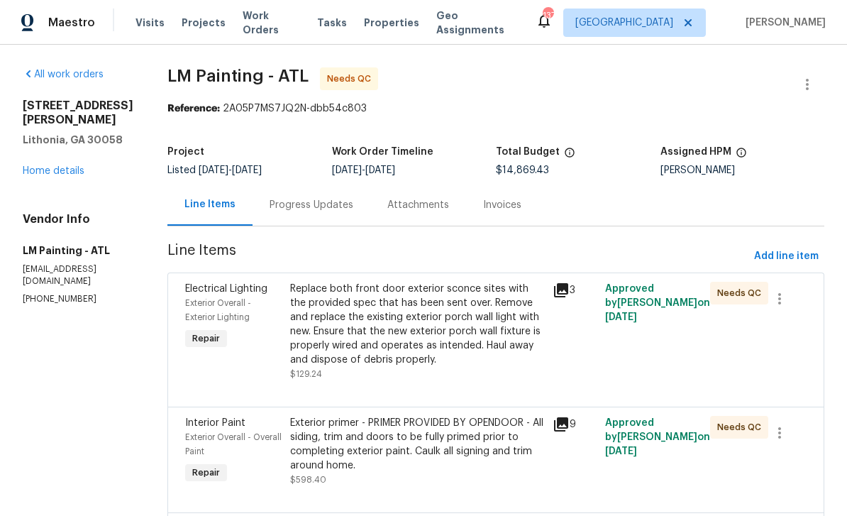
click at [353, 207] on div "Progress Updates" at bounding box center [311, 205] width 84 height 14
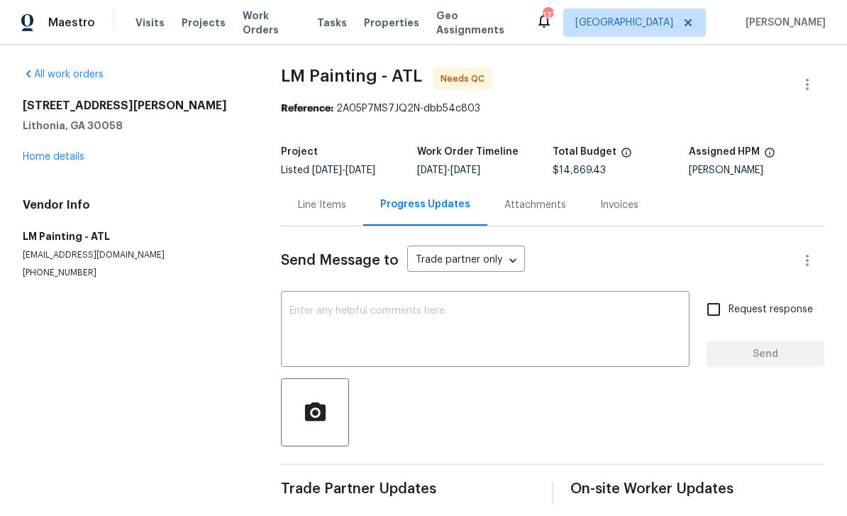
click at [384, 333] on textarea at bounding box center [484, 331] width 391 height 50
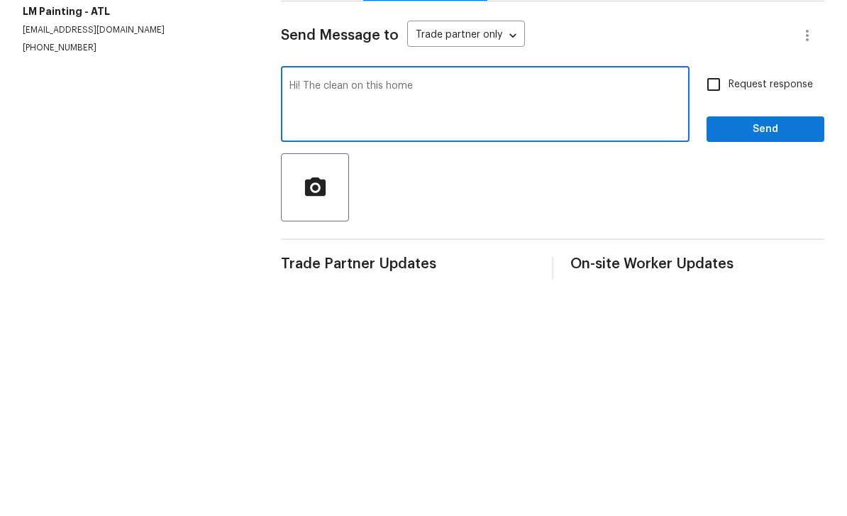
type textarea "Hi! The clean on this home"
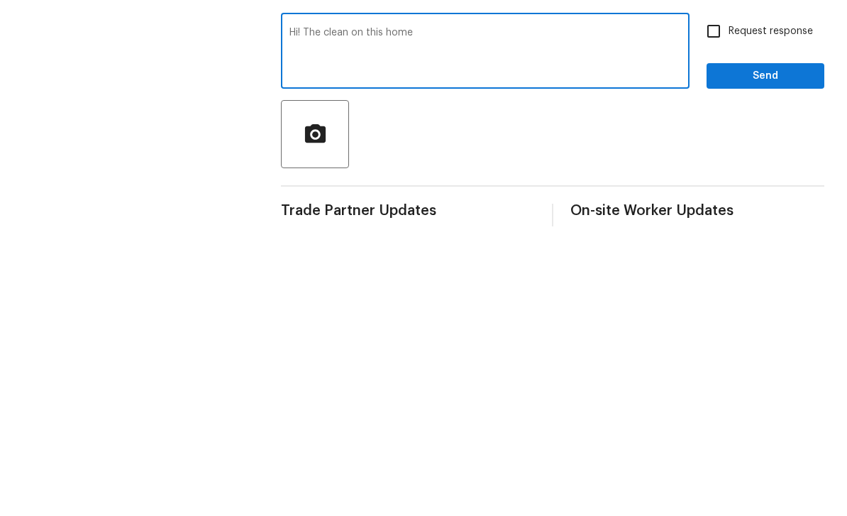
scroll to position [12, 0]
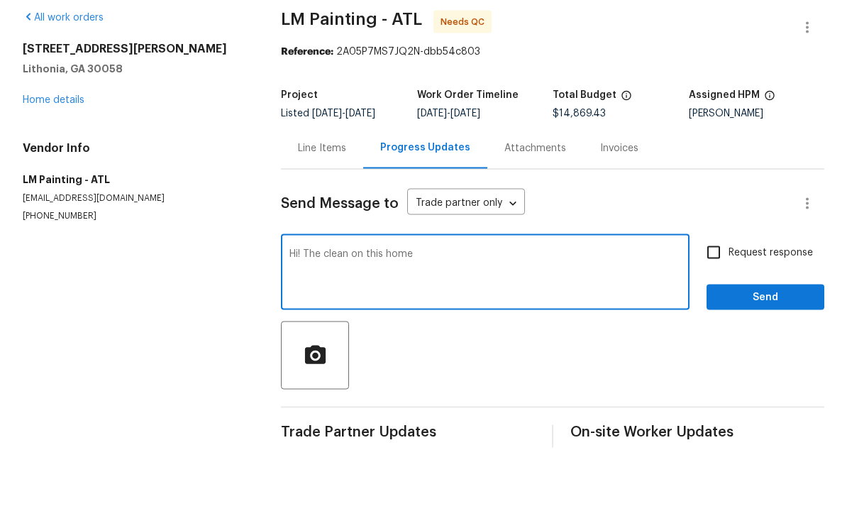
click at [307, 184] on div "Line Items" at bounding box center [322, 205] width 82 height 42
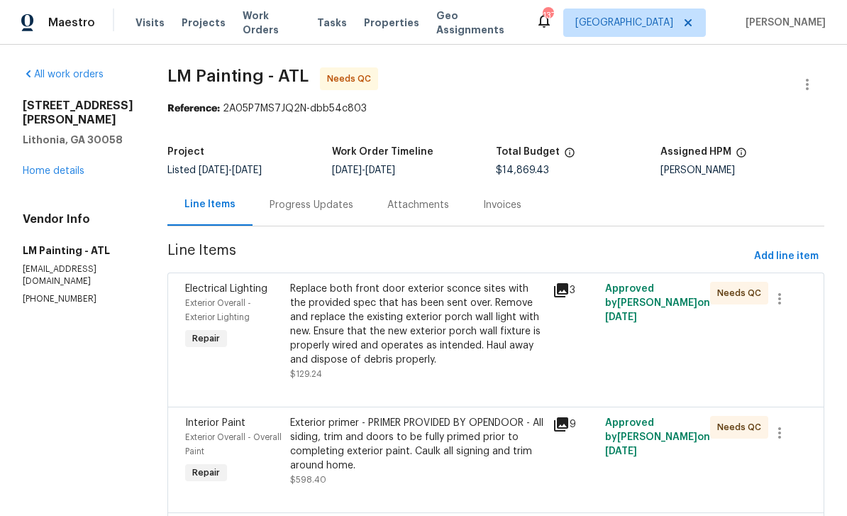
click at [369, 201] on div "Progress Updates" at bounding box center [311, 205] width 118 height 42
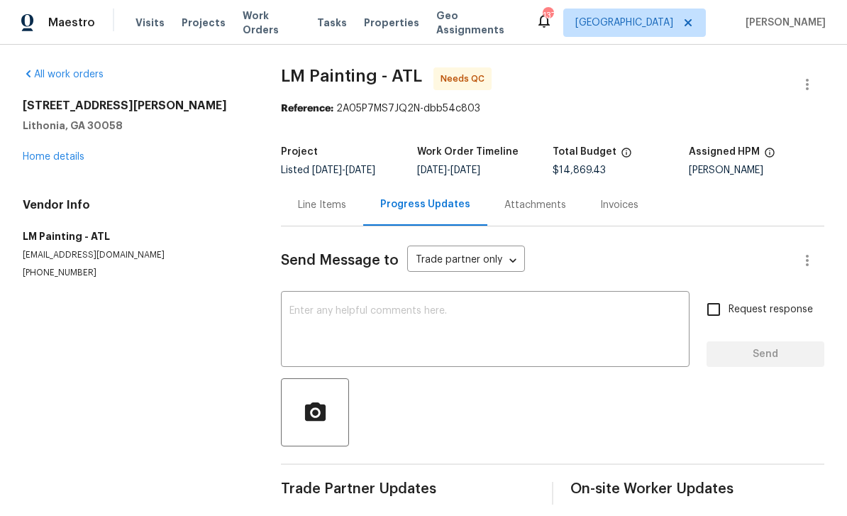
click at [426, 306] on textarea at bounding box center [484, 331] width 391 height 50
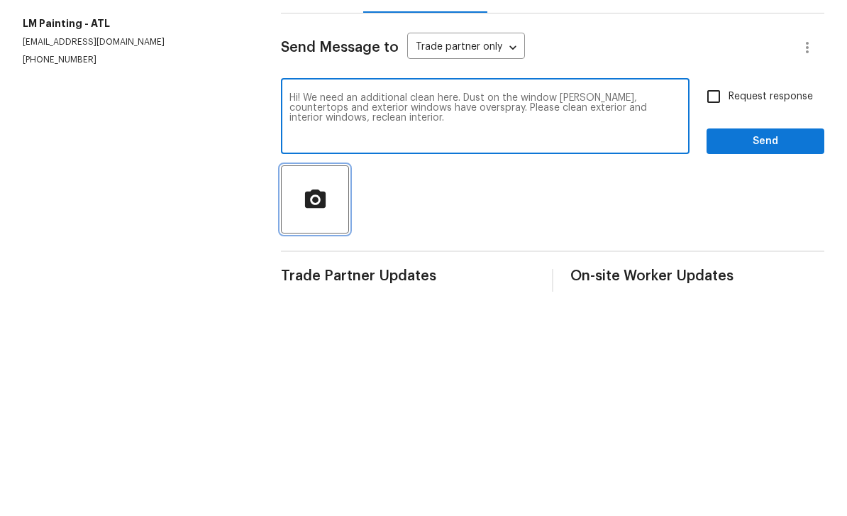
click at [301, 400] on span "button" at bounding box center [314, 412] width 45 height 25
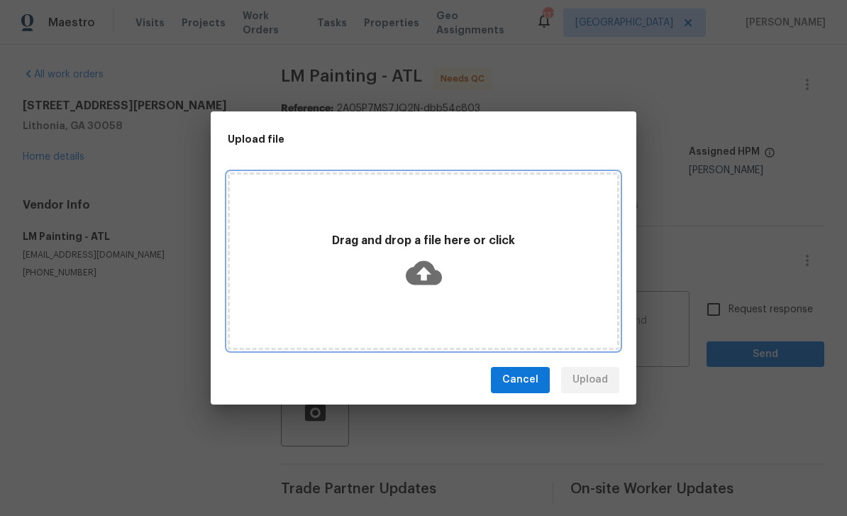
click at [504, 277] on div "Drag and drop a file here or click" at bounding box center [423, 261] width 387 height 67
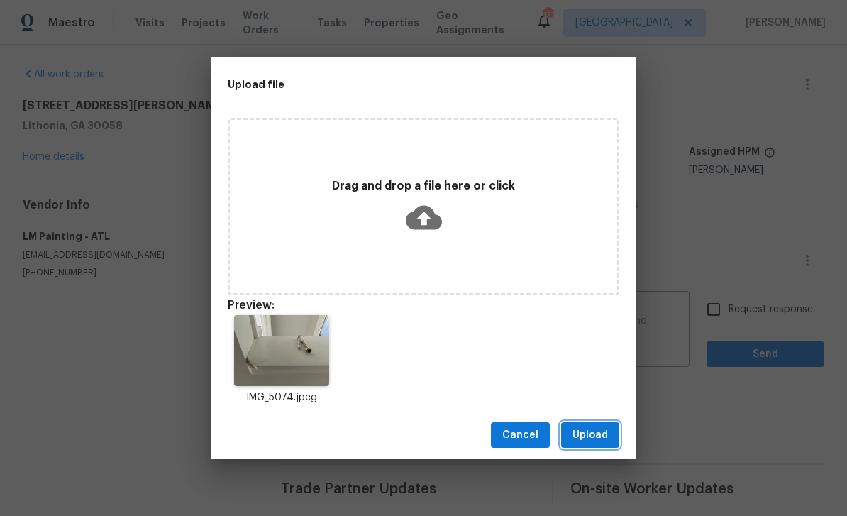
click at [590, 436] on span "Upload" at bounding box center [589, 435] width 35 height 18
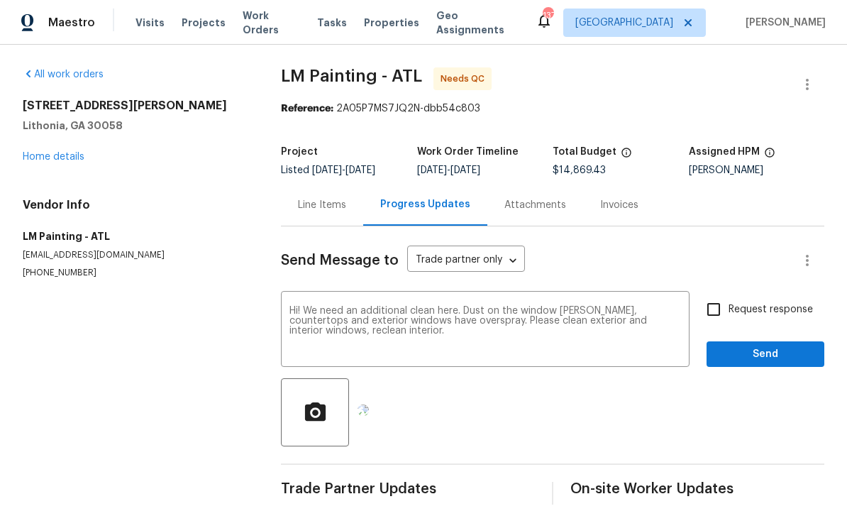
click at [404, 329] on textarea "Hi! We need an additional clean here. Dust on the window sills, countertops and…" at bounding box center [484, 331] width 391 height 50
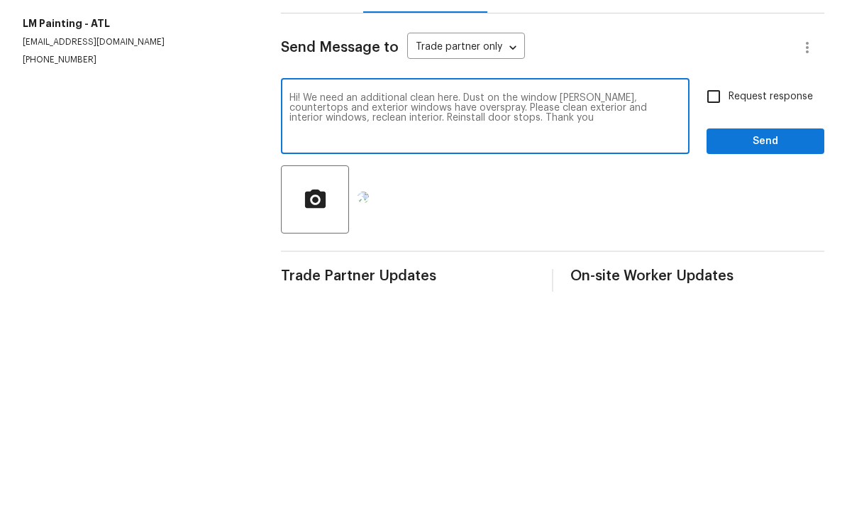
type textarea "Hi! We need an additional clean here. Dust on the window sills, countertops and…"
click at [591, 294] on input "Request response" at bounding box center [714, 309] width 30 height 30
checkbox input "true"
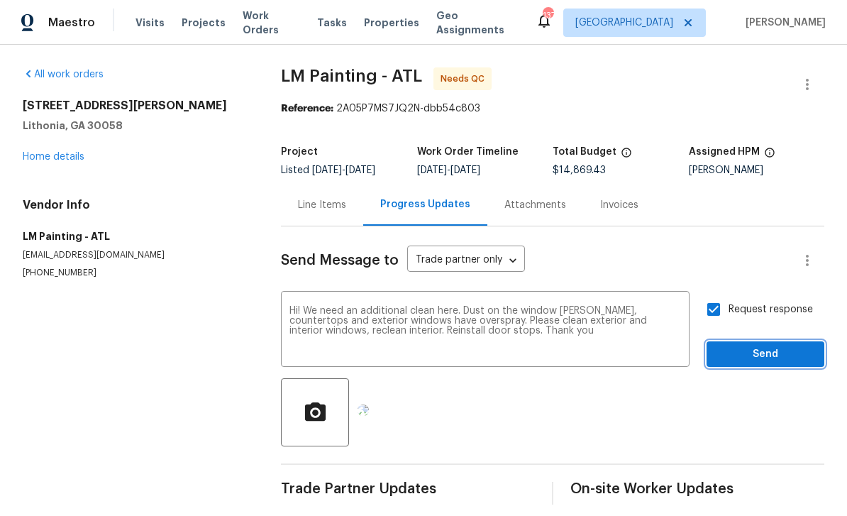
click at [591, 345] on span "Send" at bounding box center [765, 354] width 95 height 18
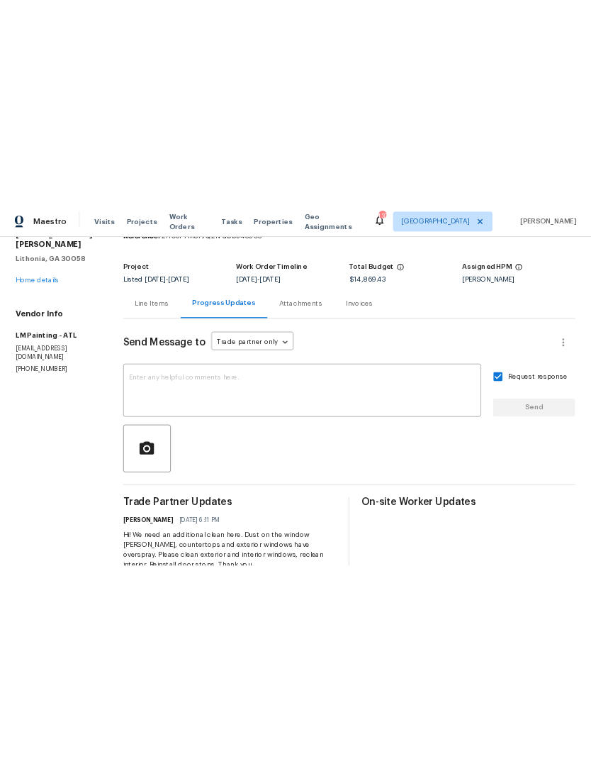
scroll to position [0, 0]
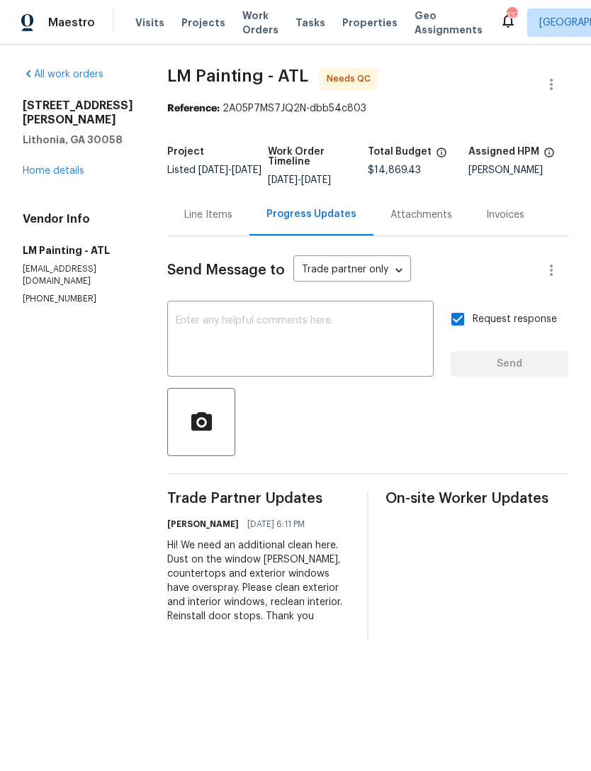
click at [254, 22] on span "Work Orders" at bounding box center [261, 23] width 36 height 28
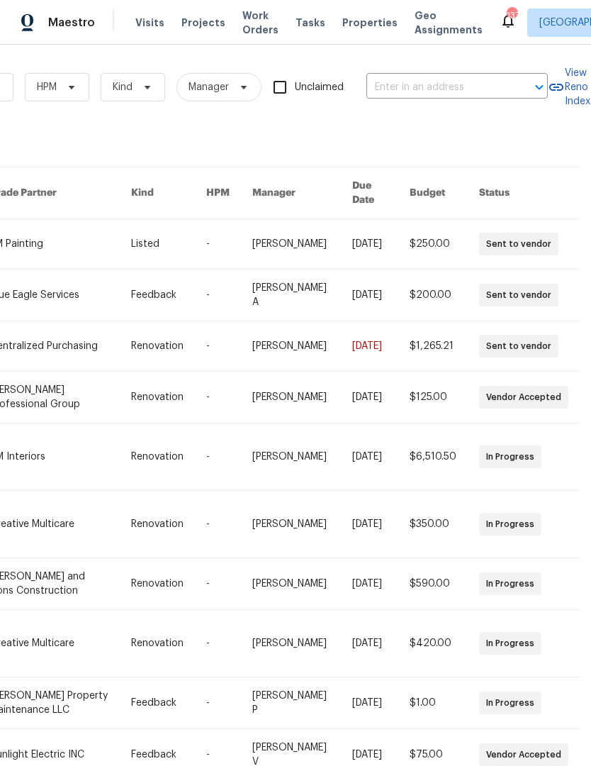
scroll to position [0, 233]
click at [401, 84] on input "text" at bounding box center [438, 88] width 142 height 22
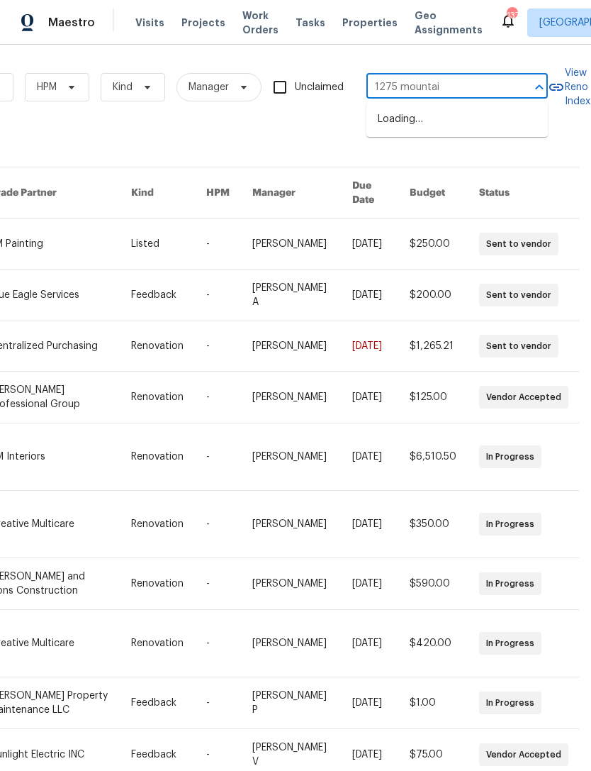
type input "1275 mountain"
click at [485, 138] on li "1275 Mountain Dr NE, Conyers, GA 30013" at bounding box center [458, 127] width 182 height 38
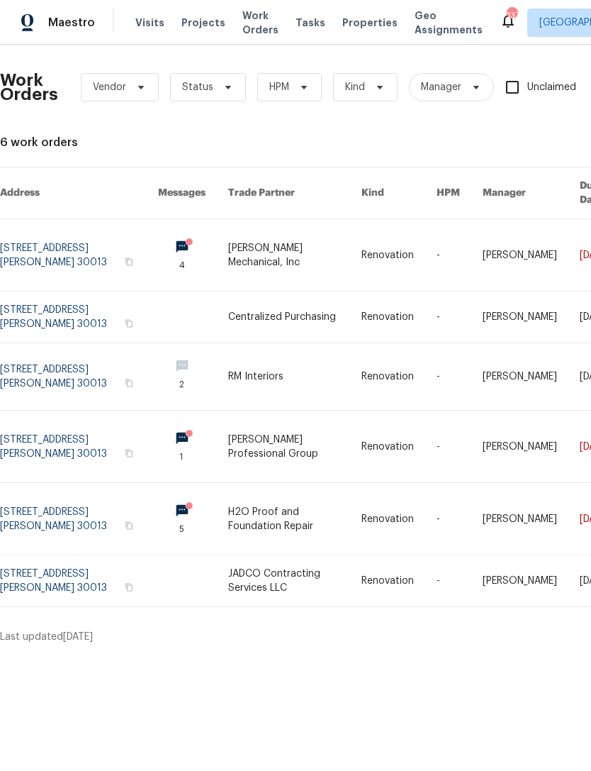
click at [93, 427] on link at bounding box center [79, 447] width 158 height 72
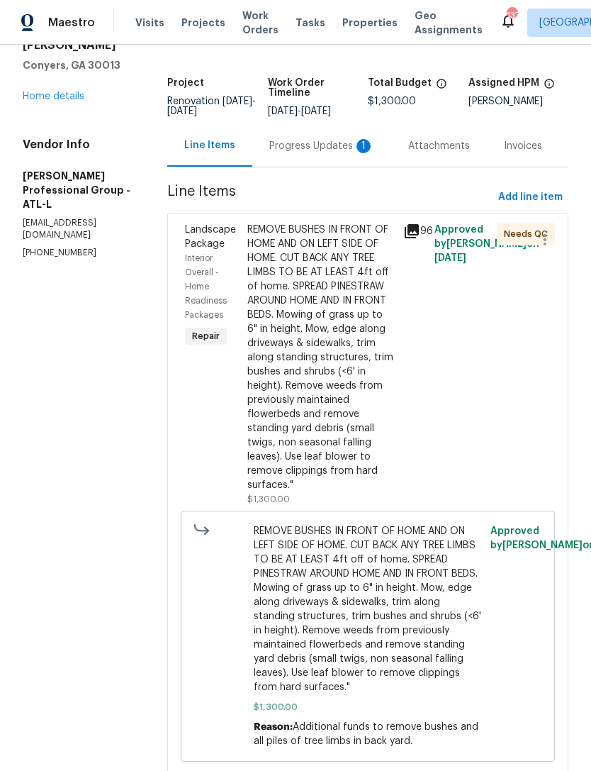
scroll to position [74, 0]
click at [357, 422] on div "REMOVE BUSHES IN FRONT OF HOME AND ON LEFT SIDE OF HOME. CUT BACK ANY TREE LIMB…" at bounding box center [321, 357] width 148 height 269
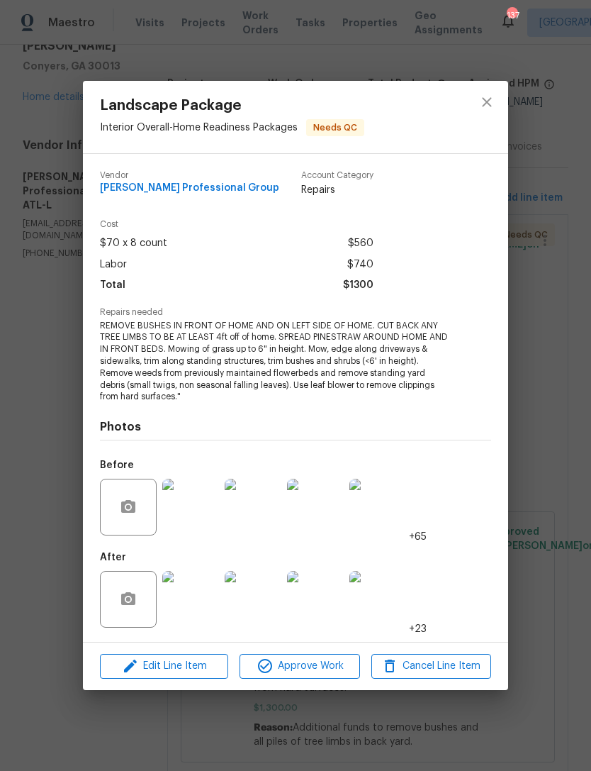
click at [199, 650] on div "Edit Line Item Approve Work Cancel Line Item" at bounding box center [295, 666] width 425 height 48
click at [207, 666] on span "Edit Line Item" at bounding box center [164, 666] width 120 height 18
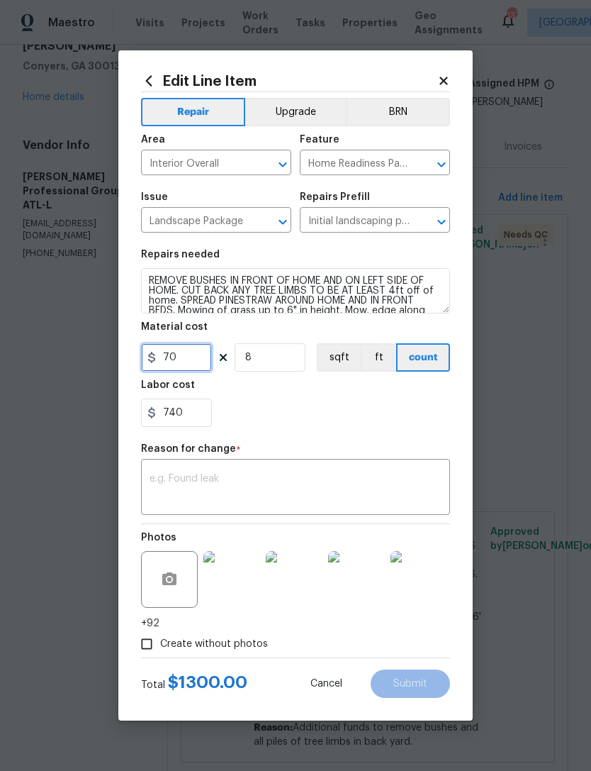
click at [196, 361] on input "70" at bounding box center [176, 357] width 71 height 28
type input "2500"
click at [189, 411] on input "740" at bounding box center [176, 413] width 71 height 28
type input "7"
click at [172, 487] on textarea at bounding box center [296, 489] width 292 height 30
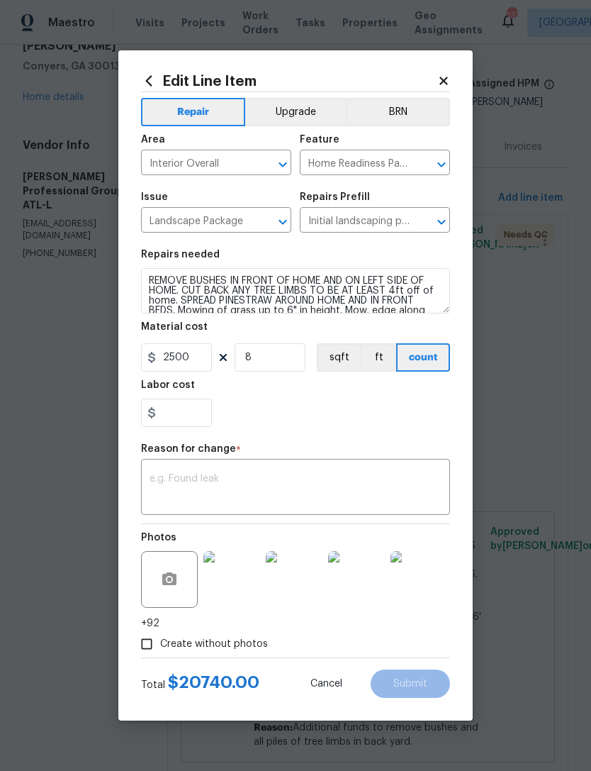
type input "0"
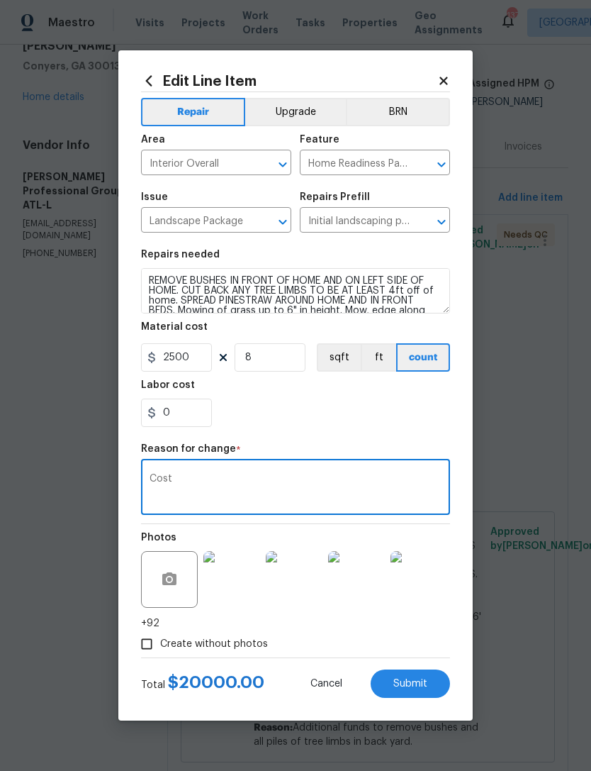
type textarea "Cost"
click at [277, 421] on div "0" at bounding box center [295, 413] width 309 height 28
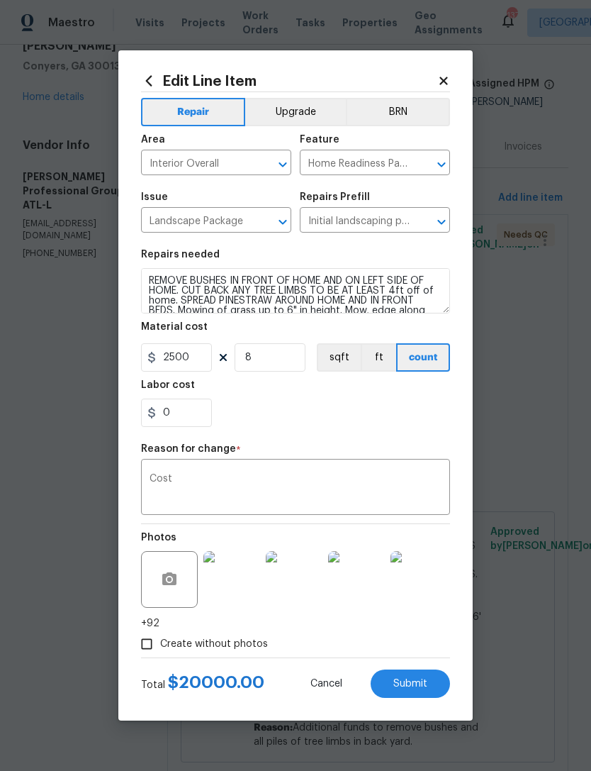
click at [430, 688] on button "Submit" at bounding box center [410, 683] width 79 height 28
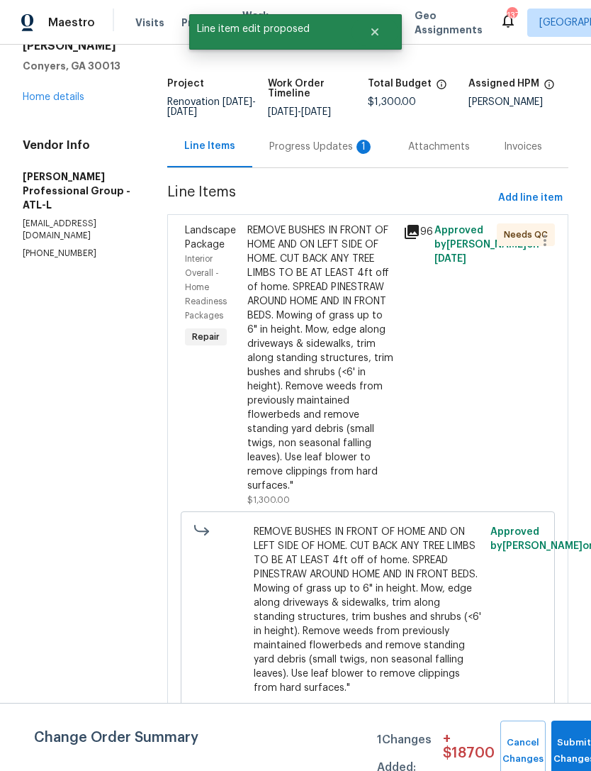
click at [382, 445] on div "REMOVE BUSHES IN FRONT OF HOME AND ON LEFT SIDE OF HOME. CUT BACK ANY TREE LIMB…" at bounding box center [321, 357] width 148 height 269
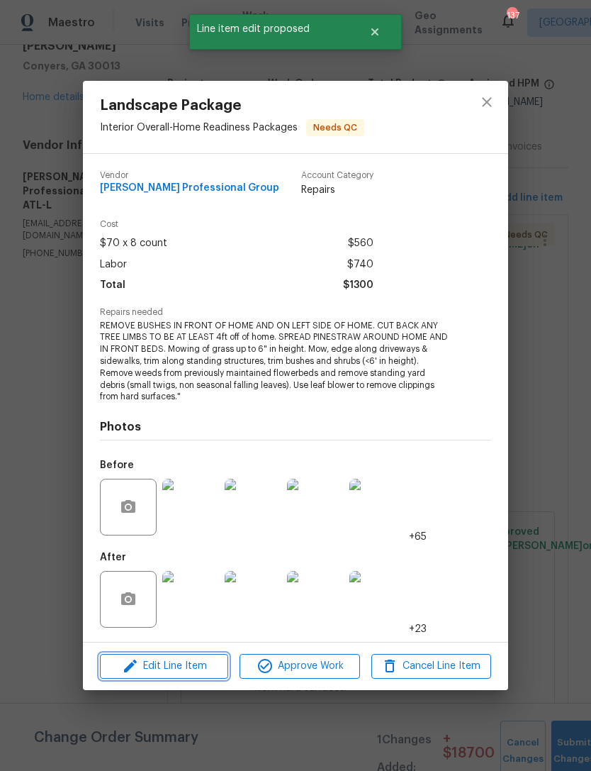
click at [177, 667] on span "Edit Line Item" at bounding box center [164, 666] width 120 height 18
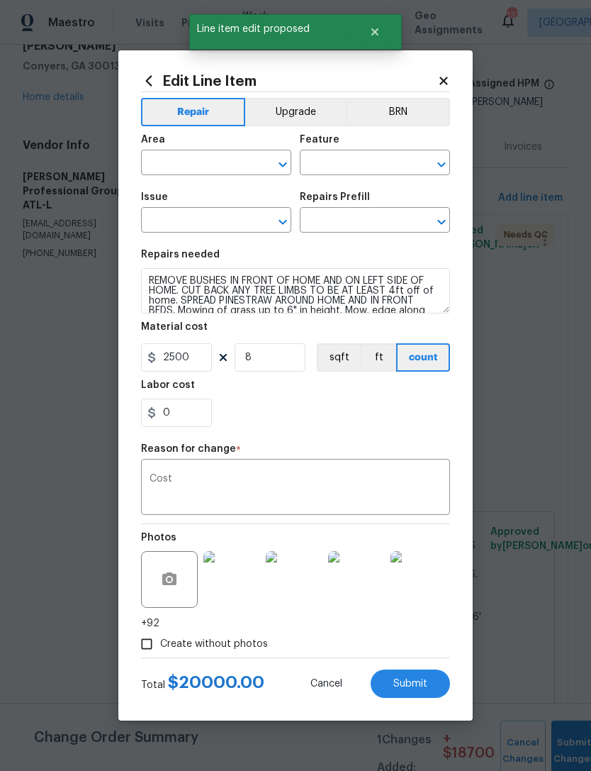
type input "Interior Overall"
type input "Home Readiness Packages"
type input "Landscape Package"
type input "Initial landscaping package $70.00"
click at [276, 365] on input "8" at bounding box center [270, 357] width 71 height 28
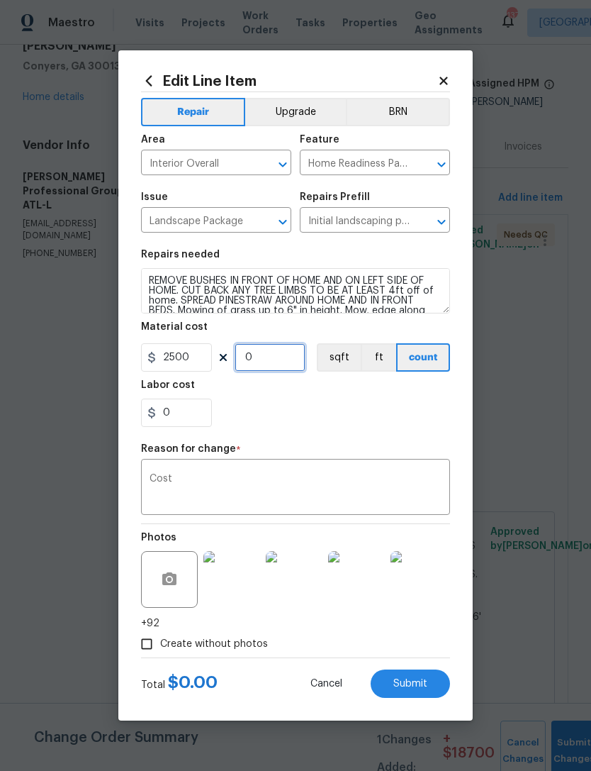
type input "1"
click at [330, 425] on div "0" at bounding box center [295, 413] width 309 height 28
click at [420, 677] on button "Submit" at bounding box center [410, 683] width 79 height 28
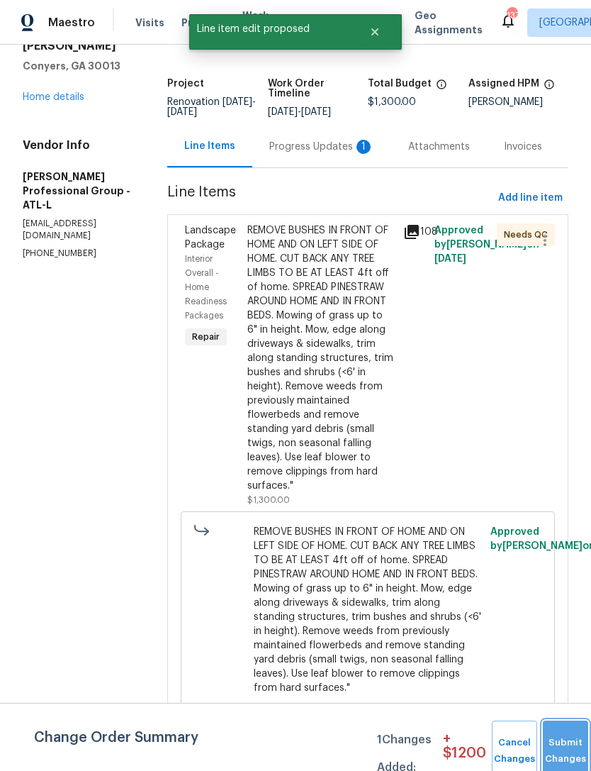
click at [572, 749] on span "Submit Changes" at bounding box center [565, 751] width 31 height 33
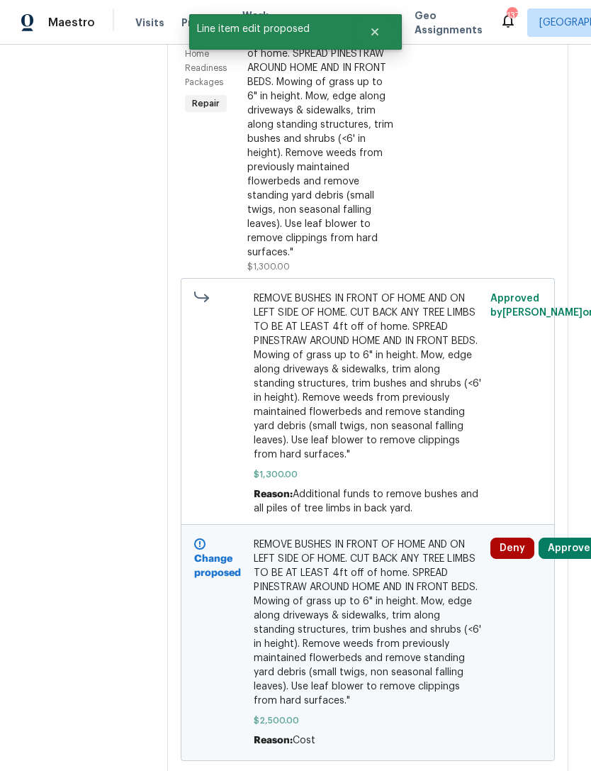
scroll to position [306, 0]
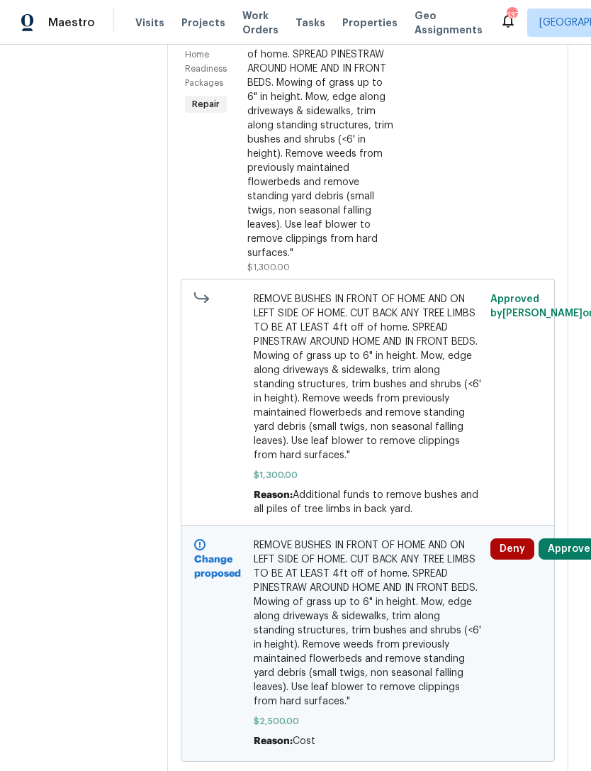
click at [571, 550] on button "Approve" at bounding box center [569, 548] width 61 height 21
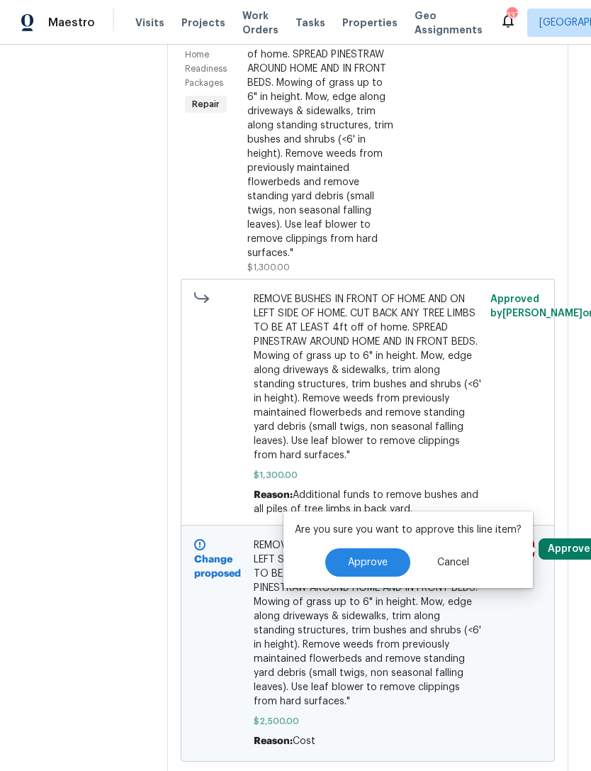
click at [396, 560] on button "Approve" at bounding box center [368, 562] width 85 height 28
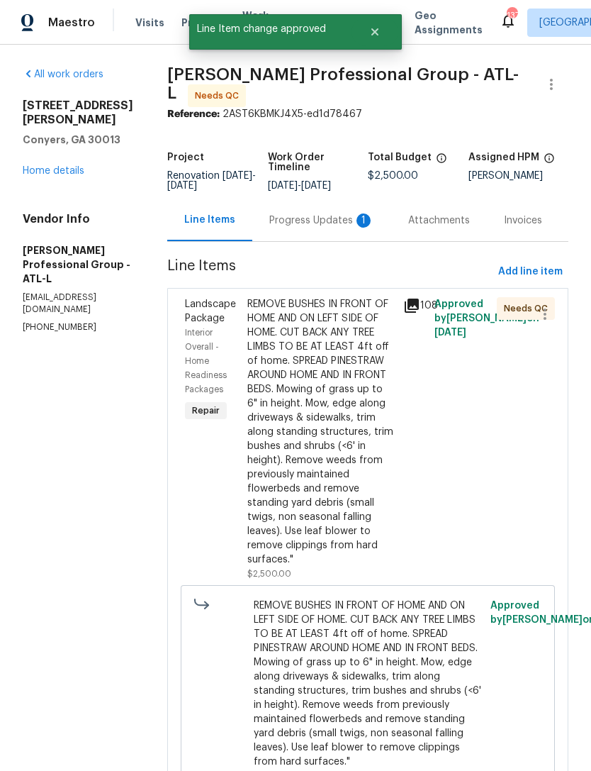
scroll to position [0, 0]
click at [330, 464] on div "REMOVE BUSHES IN FRONT OF HOME AND ON LEFT SIDE OF HOME. CUT BACK ANY TREE LIMB…" at bounding box center [321, 431] width 148 height 269
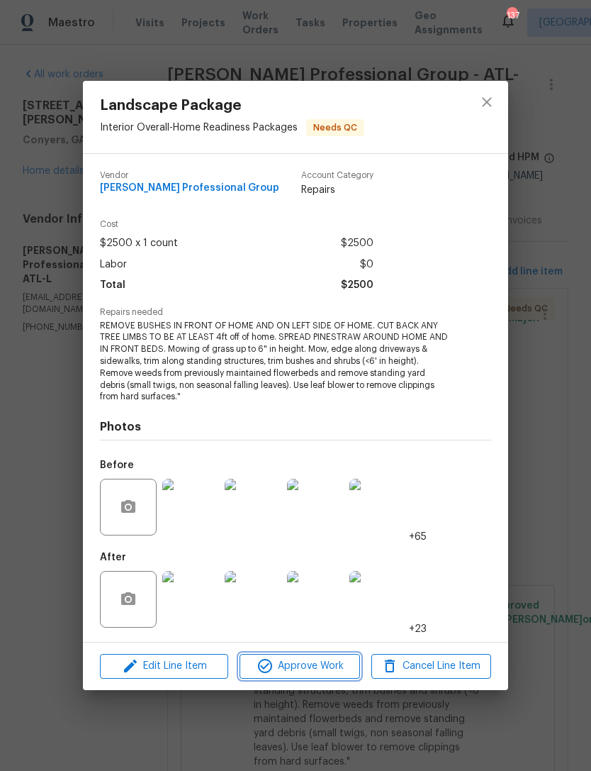
click at [328, 674] on span "Approve Work" at bounding box center [299, 666] width 111 height 18
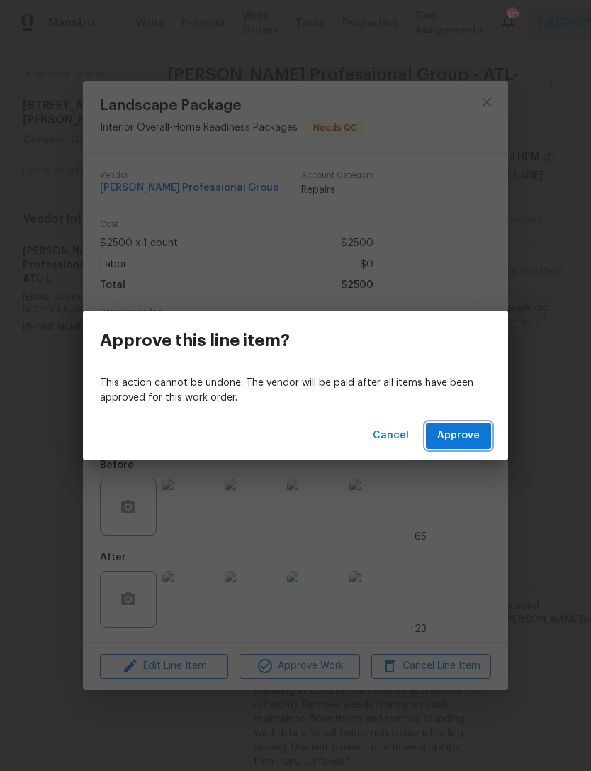
click at [469, 444] on span "Approve" at bounding box center [459, 436] width 43 height 18
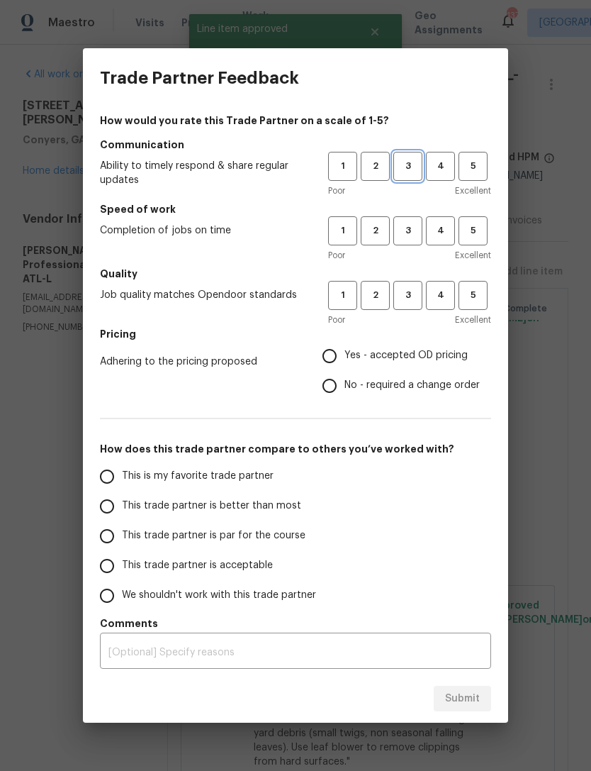
click at [409, 166] on span "3" at bounding box center [408, 166] width 26 height 16
click at [411, 233] on span "3" at bounding box center [408, 231] width 26 height 16
click at [414, 296] on span "3" at bounding box center [408, 295] width 26 height 16
click at [368, 357] on span "Yes - accepted OD pricing" at bounding box center [406, 355] width 123 height 15
click at [345, 357] on input "Yes - accepted OD pricing" at bounding box center [330, 356] width 30 height 30
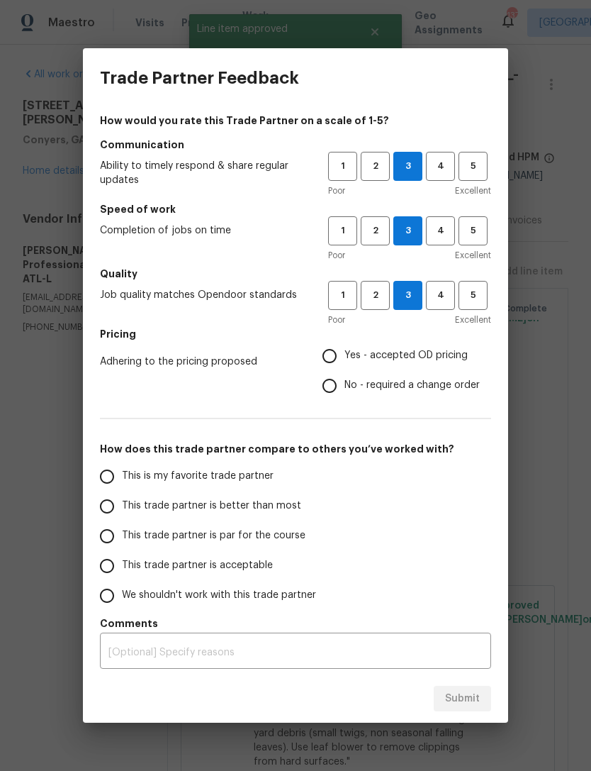
radio input "true"
click at [261, 541] on span "This trade partner is par for the course" at bounding box center [214, 535] width 184 height 15
click at [122, 541] on input "This trade partner is par for the course" at bounding box center [107, 536] width 30 height 30
click at [475, 707] on button "Submit" at bounding box center [462, 699] width 57 height 26
radio input "true"
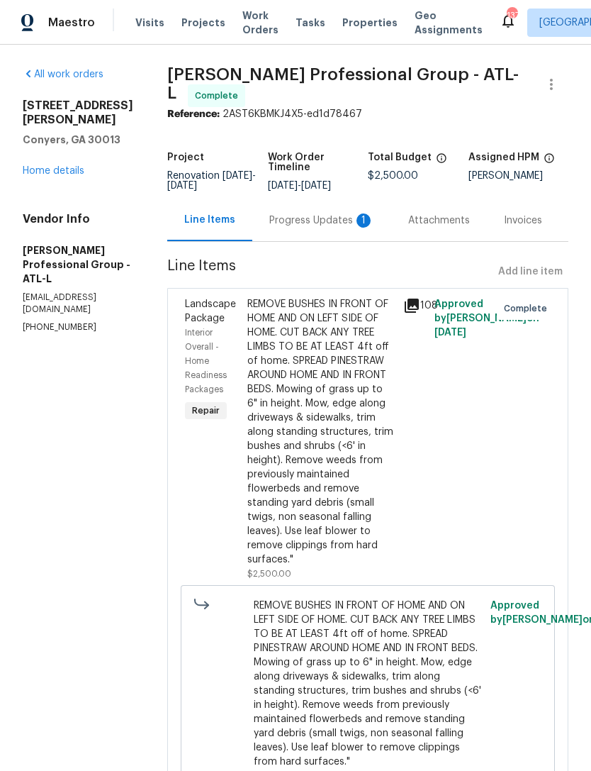
click at [347, 221] on div "Progress Updates 1" at bounding box center [321, 220] width 105 height 14
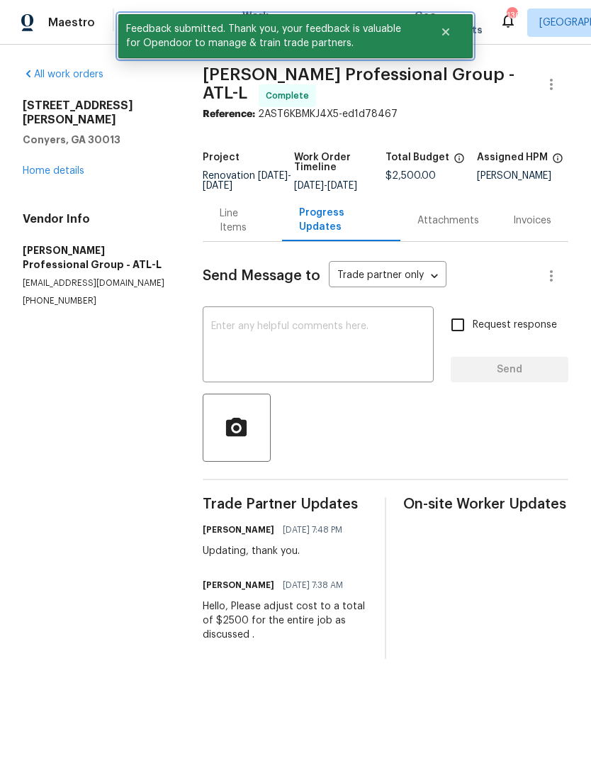
click at [452, 38] on button "Close" at bounding box center [446, 32] width 47 height 28
